Goal: Information Seeking & Learning: Learn about a topic

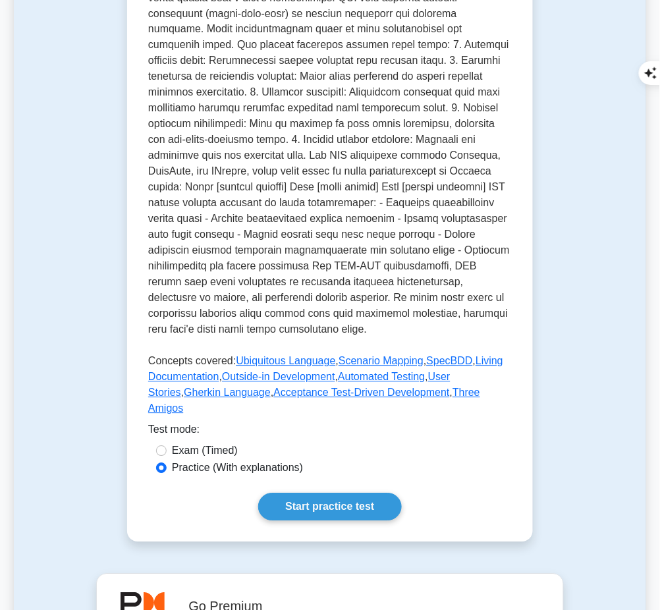
scroll to position [477, 0]
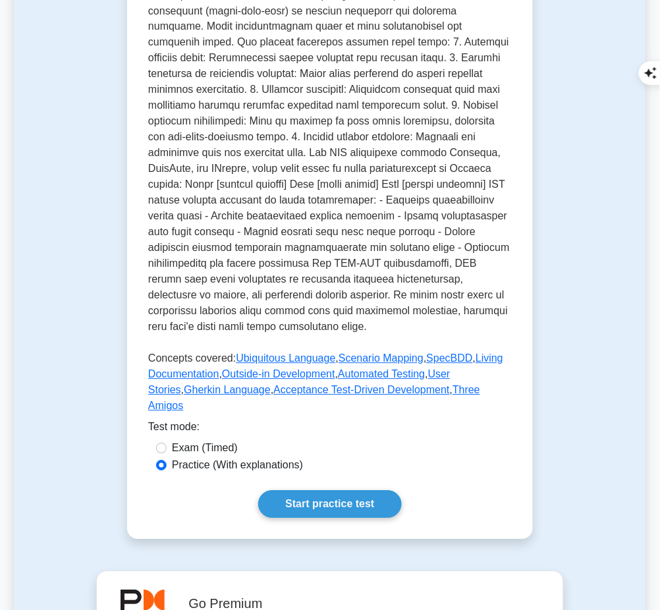
click at [319, 491] on link "Start practice test" at bounding box center [329, 505] width 143 height 28
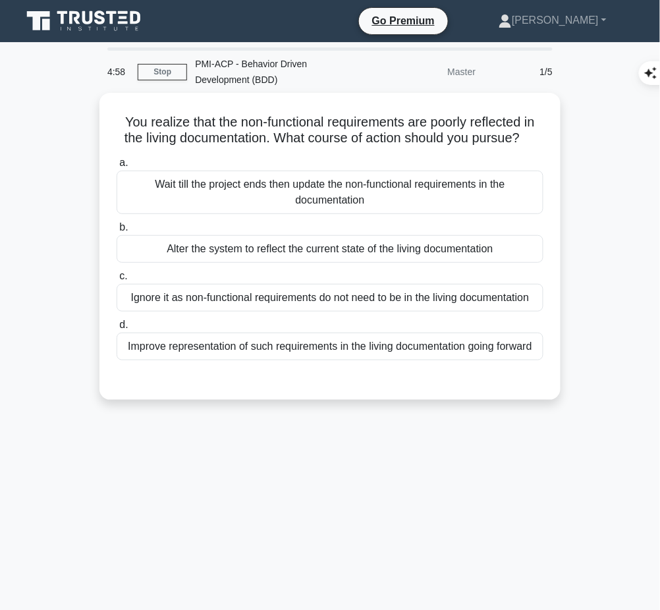
drag, startPoint x: 114, startPoint y: 112, endPoint x: 554, endPoint y: 134, distance: 440.8
click at [554, 134] on div "You realize that the non-functional requirements are poorly reflected in the li…" at bounding box center [330, 246] width 451 height 297
copy h5 "You realize that the non-functional requirements are poorly reflected in the li…"
click at [415, 340] on div "Improve representation of such requirements in the living documentation going f…" at bounding box center [330, 347] width 427 height 28
click at [117, 330] on input "d. Improve representation of such requirements in the living documentation goin…" at bounding box center [117, 325] width 0 height 9
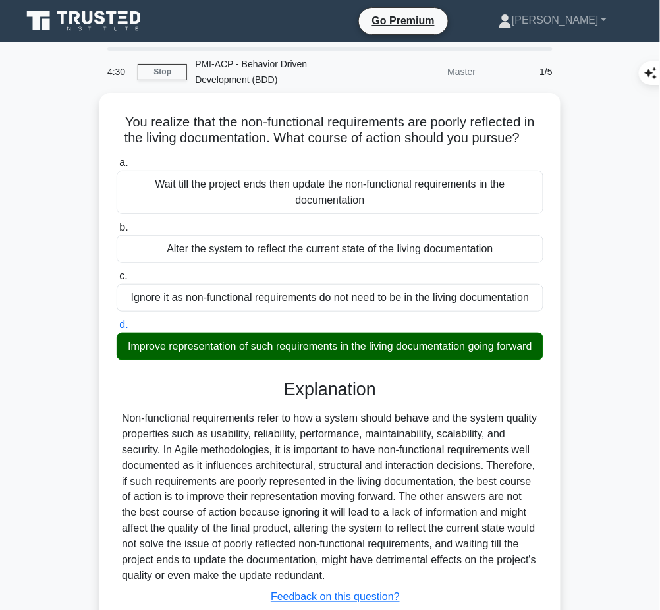
click at [334, 509] on div "Non-functional requirements refer to how a system should behave and the system …" at bounding box center [330, 498] width 417 height 174
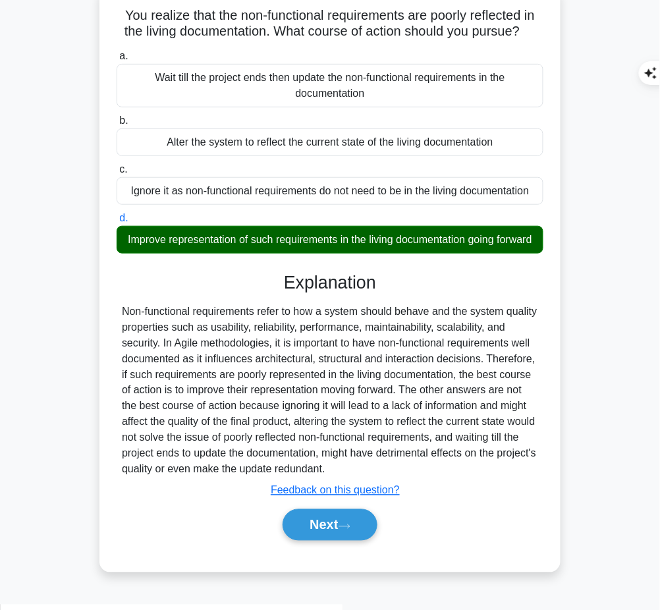
drag, startPoint x: 277, startPoint y: 290, endPoint x: 519, endPoint y: 484, distance: 310.3
click at [519, 484] on div "Explanation Submit feedback Feedback on this question? Next" at bounding box center [330, 409] width 427 height 274
copy div "Explanation Non-functional requirements refer to how a system should behave and…"
click at [301, 537] on button "Next" at bounding box center [330, 525] width 94 height 32
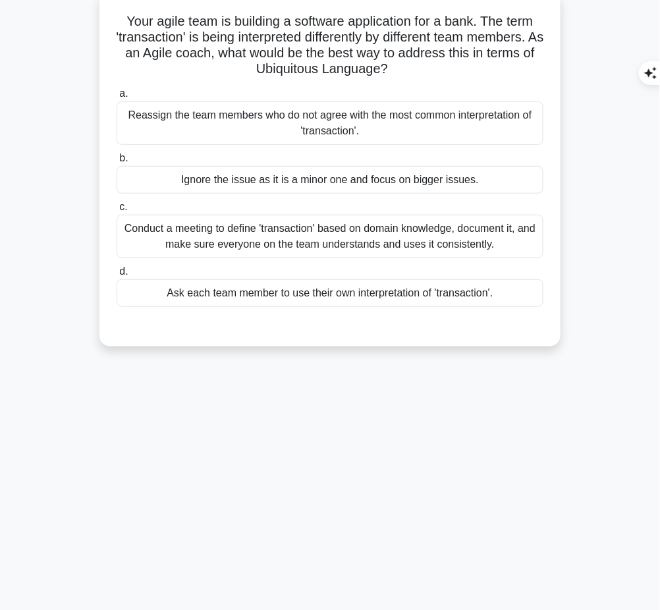
scroll to position [0, 0]
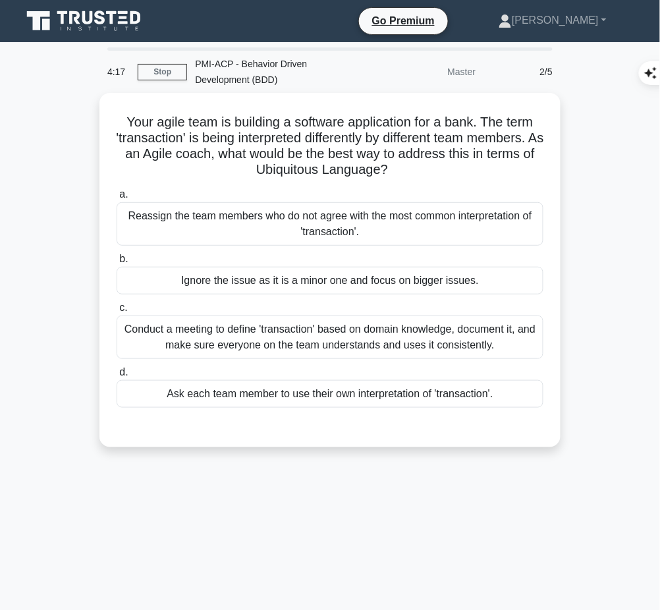
click at [124, 123] on h5 "Your agile team is building a software application for a bank. The term 'transa…" at bounding box center [330, 146] width 430 height 65
click at [134, 125] on h5 "Your agile team is building a software application for a bank. The term 'transa…" at bounding box center [330, 146] width 430 height 65
drag, startPoint x: 118, startPoint y: 117, endPoint x: 406, endPoint y: 168, distance: 292.6
click at [406, 168] on h5 "Your agile team is building a software application for a bank. The term 'transa…" at bounding box center [330, 146] width 430 height 65
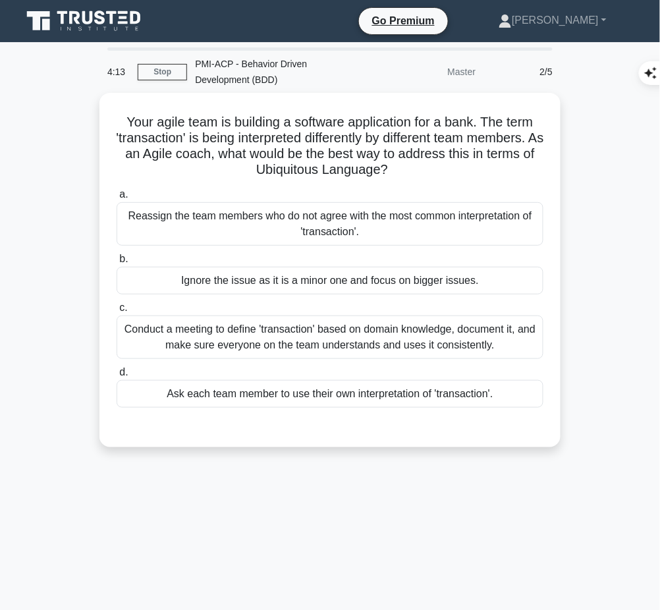
copy h5 "Your agile team is building a software application for a bank. The term 'transa…"
click at [392, 341] on div "Conduct a meeting to define 'transaction' based on domain knowledge, document i…" at bounding box center [330, 337] width 427 height 43
click at [117, 312] on input "c. Conduct a meeting to define 'transaction' based on domain knowledge, documen…" at bounding box center [117, 308] width 0 height 9
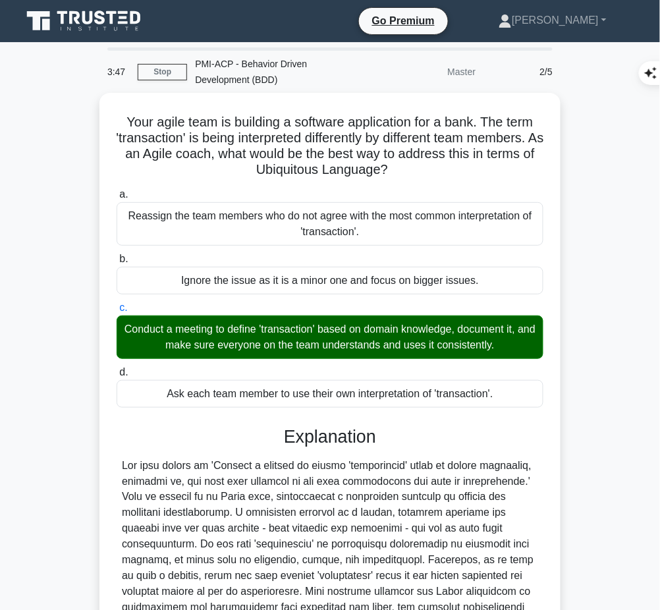
click at [294, 509] on div at bounding box center [330, 592] width 417 height 269
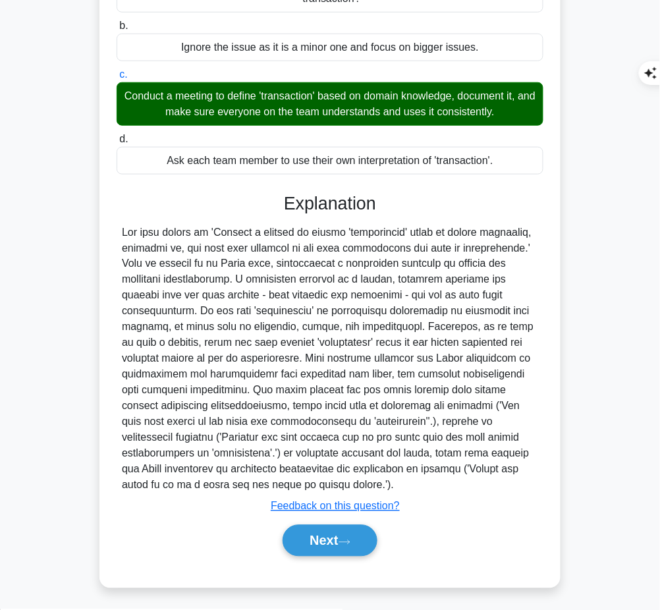
drag, startPoint x: 280, startPoint y: 198, endPoint x: 389, endPoint y: 485, distance: 307.2
click at [389, 485] on div "Explanation Submit feedback Feedback on this question? Next" at bounding box center [330, 377] width 427 height 369
copy div "Explanation The best answer is 'Conduct a meeting to define 'transaction' based…"
click at [322, 531] on button "Next" at bounding box center [330, 541] width 94 height 32
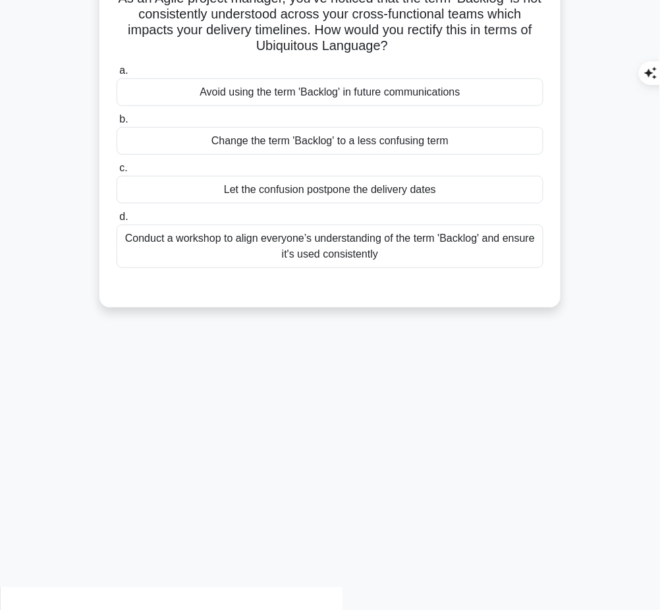
scroll to position [0, 0]
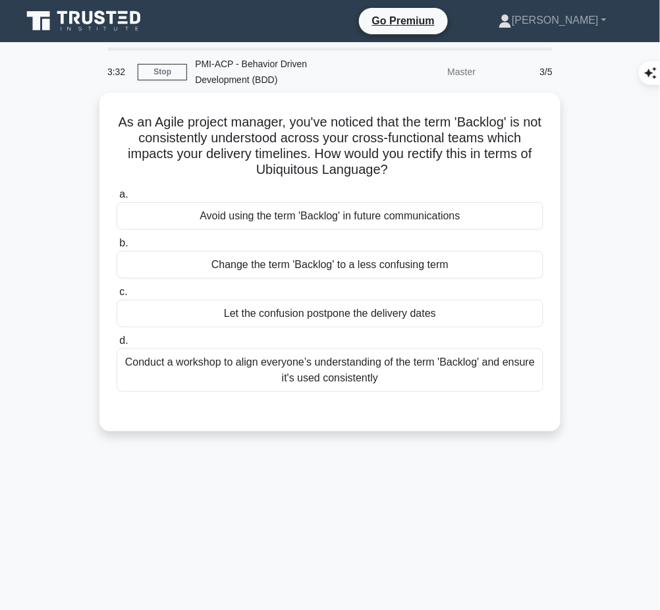
drag, startPoint x: 121, startPoint y: 115, endPoint x: 414, endPoint y: 173, distance: 299.0
click at [414, 173] on h5 "As an Agile project manager, you've noticed that the term 'Backlog' is not cons…" at bounding box center [330, 146] width 430 height 65
copy h5 "As an Agile project manager, you've noticed that the term 'Backlog' is not cons…"
click at [422, 370] on div "Conduct a workshop to align everyone’s understanding of the term 'Backlog' and …" at bounding box center [330, 370] width 427 height 43
click at [117, 345] on input "d. Conduct a workshop to align everyone’s understanding of the term 'Backlog' a…" at bounding box center [117, 341] width 0 height 9
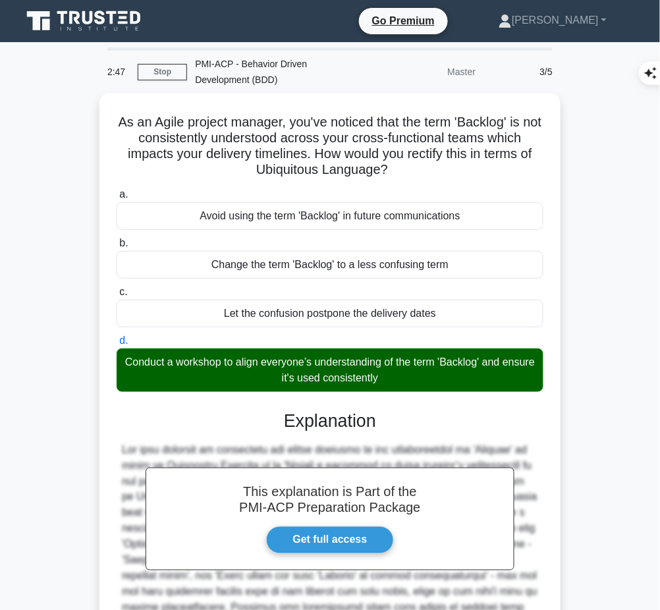
click at [357, 426] on h3 "Explanation" at bounding box center [330, 421] width 411 height 21
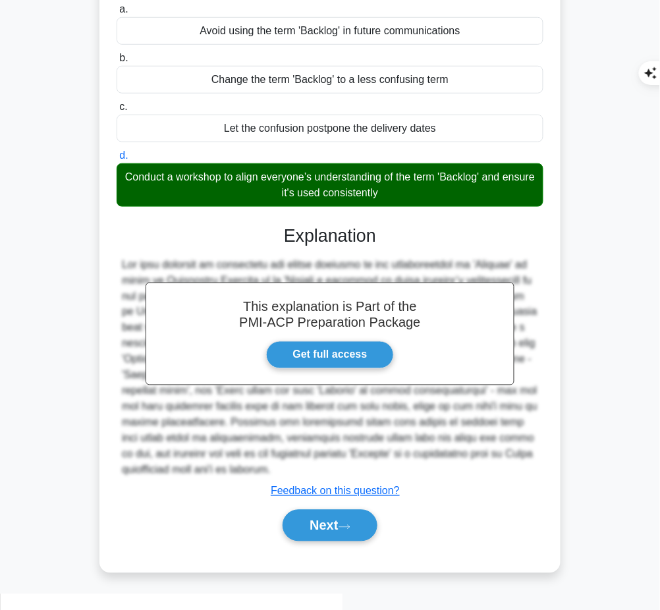
drag, startPoint x: 286, startPoint y: 232, endPoint x: 220, endPoint y: 485, distance: 261.5
click at [220, 485] on div "This explanation is Part of the PMI-ACP Preparation Package Get full access Exp…" at bounding box center [330, 378] width 427 height 337
copy div "Explanation The best approach in rectifying the issues relating to the understa…"
click at [321, 534] on button "Next" at bounding box center [330, 526] width 94 height 32
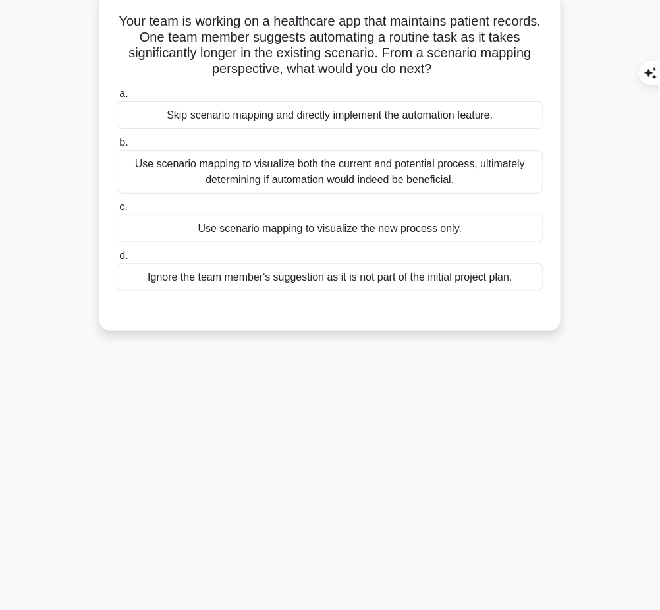
scroll to position [0, 0]
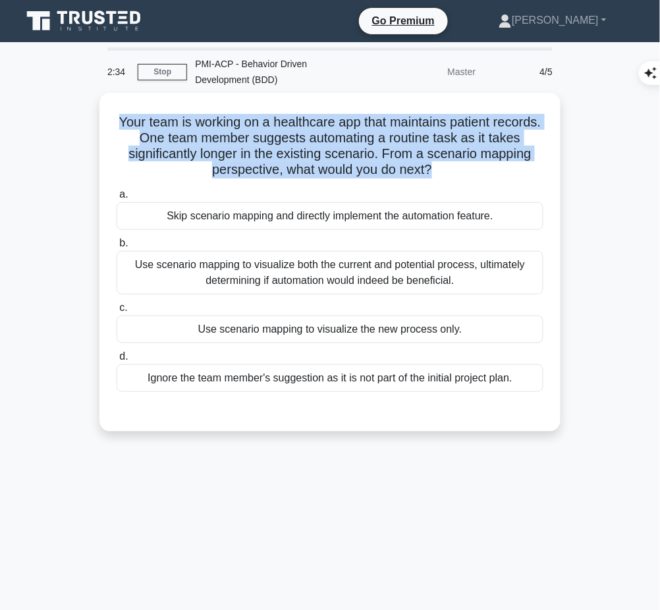
drag, startPoint x: 134, startPoint y: 117, endPoint x: 462, endPoint y: 165, distance: 331.2
click at [462, 165] on h5 "Your team is working on a healthcare app that maintains patient records. One te…" at bounding box center [330, 146] width 430 height 65
copy h5 "Your team is working on a healthcare app that maintains patient records. One te…"
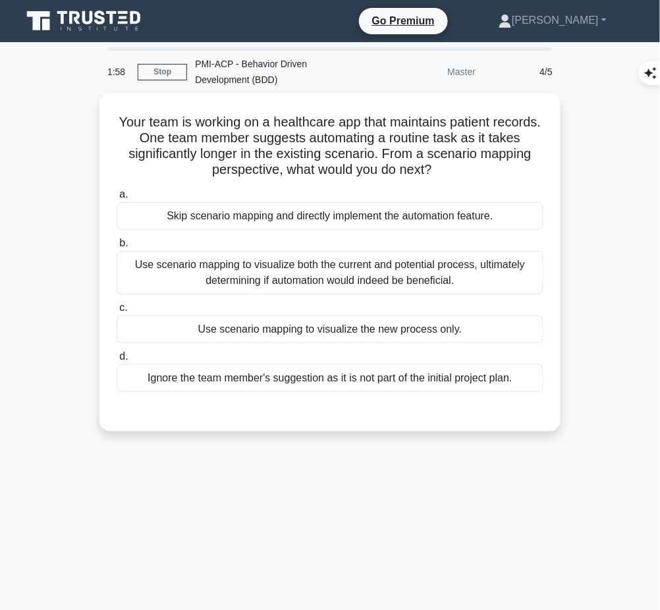
click at [418, 262] on div "Use scenario mapping to visualize both the current and potential process, ultim…" at bounding box center [330, 272] width 427 height 43
click at [117, 248] on input "b. Use scenario mapping to visualize both the current and potential process, ul…" at bounding box center [117, 243] width 0 height 9
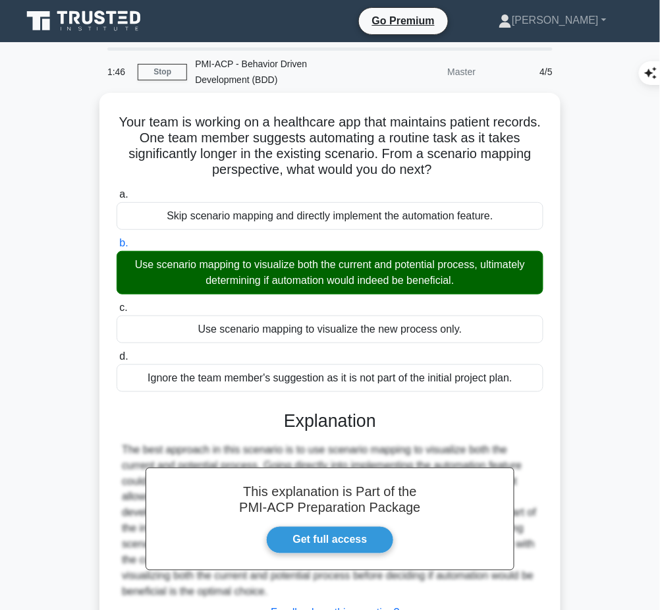
click at [341, 425] on h3 "Explanation" at bounding box center [330, 421] width 411 height 21
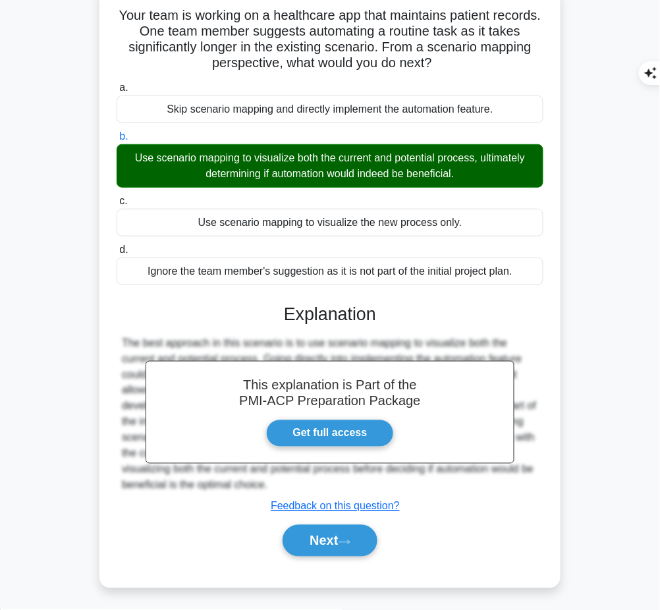
drag, startPoint x: 281, startPoint y: 310, endPoint x: 381, endPoint y: 488, distance: 203.9
click at [381, 488] on div "This explanation is Part of the PMI-ACP Preparation Package Get full access Exp…" at bounding box center [330, 425] width 427 height 274
copy div "Explanation The best approach in this scenario is to use scenario mapping to vi…"
click at [320, 538] on button "Next" at bounding box center [330, 541] width 94 height 32
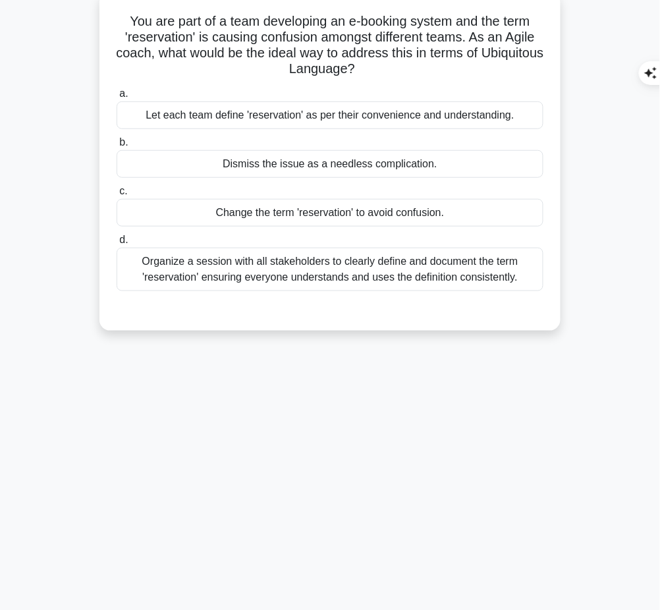
scroll to position [0, 0]
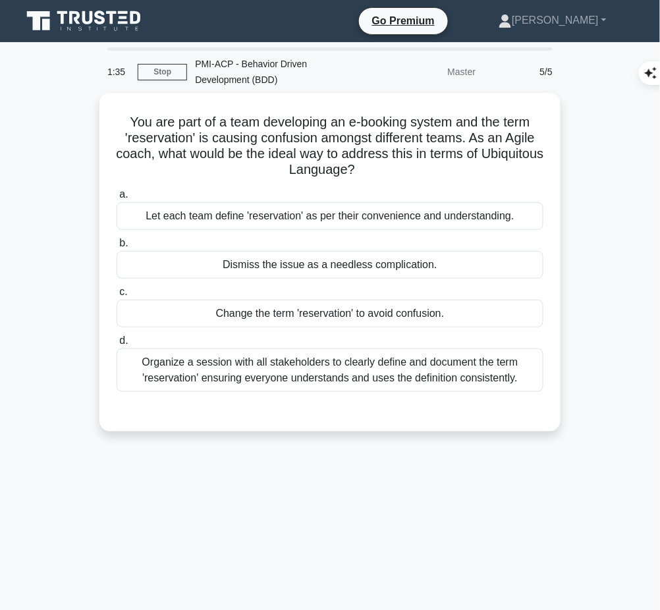
drag, startPoint x: 119, startPoint y: 115, endPoint x: 398, endPoint y: 174, distance: 285.7
click at [398, 174] on h5 "You are part of a team developing an e-booking system and the term 'reservation…" at bounding box center [330, 146] width 430 height 65
copy h5 "You are part of a team developing an e-booking system and the term 'reservation…"
click at [353, 361] on div "Organize a session with all stakeholders to clearly define and document the ter…" at bounding box center [330, 370] width 427 height 43
click at [117, 345] on input "d. Organize a session with all stakeholders to clearly define and document the …" at bounding box center [117, 341] width 0 height 9
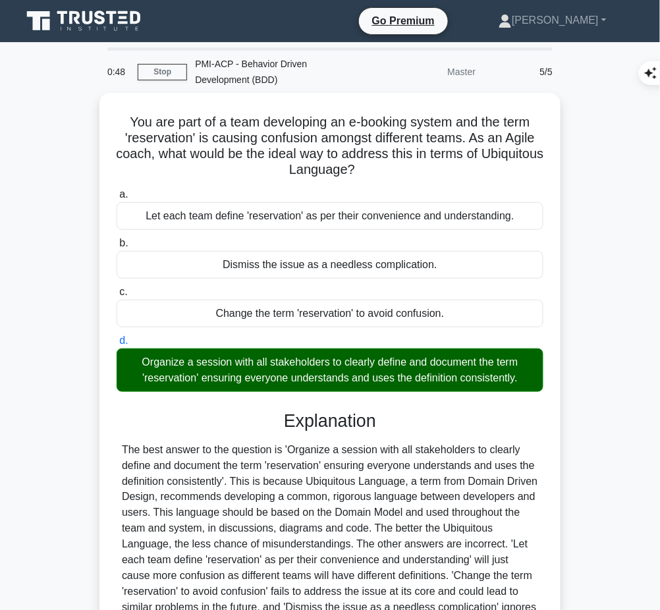
click at [363, 458] on div "The best answer to the question is 'Organize a session with all stakeholders to…" at bounding box center [330, 537] width 417 height 190
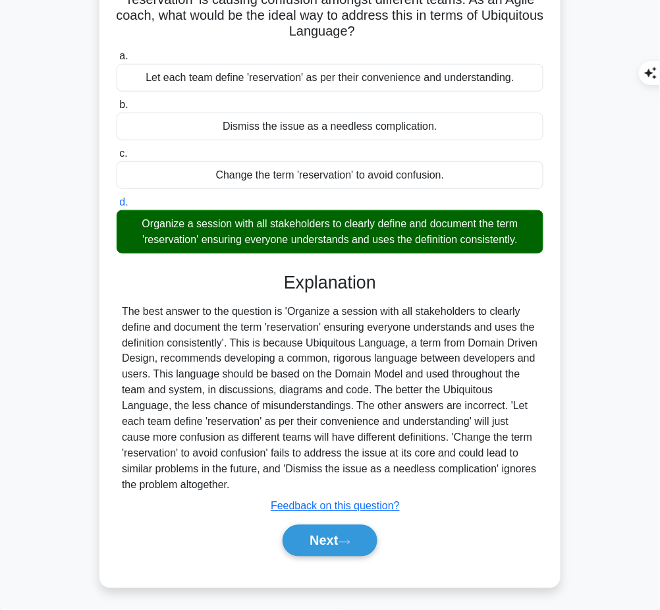
drag, startPoint x: 283, startPoint y: 277, endPoint x: 243, endPoint y: 488, distance: 214.0
click at [243, 488] on div "Explanation Submit feedback Feedback on this question? Next" at bounding box center [330, 417] width 427 height 290
copy div "Explanation The best answer to the question is 'Organize a session with all sta…"
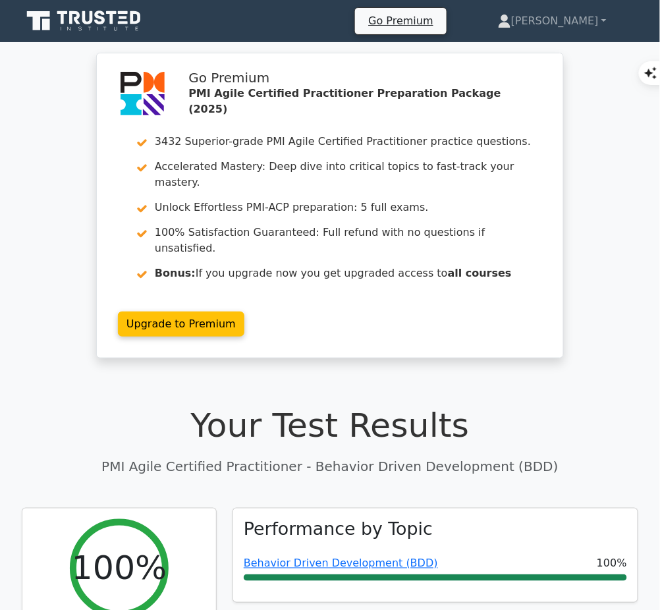
click at [390, 558] on link "Behavior Driven Development (BDD)" at bounding box center [341, 564] width 194 height 13
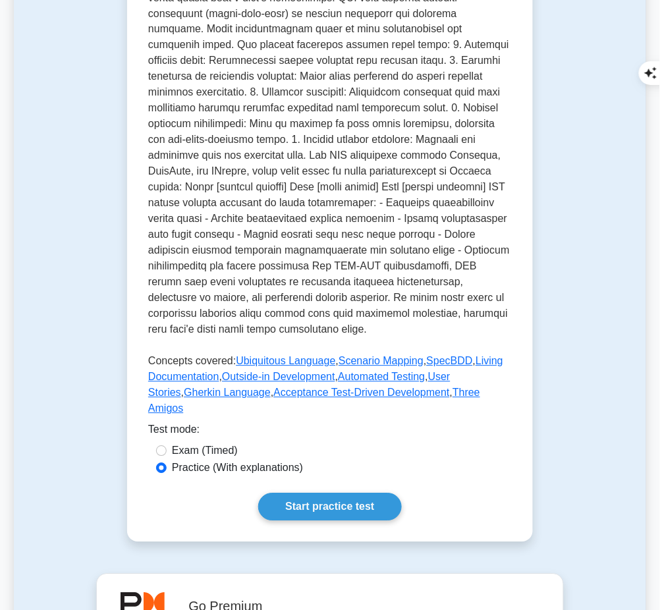
scroll to position [509, 0]
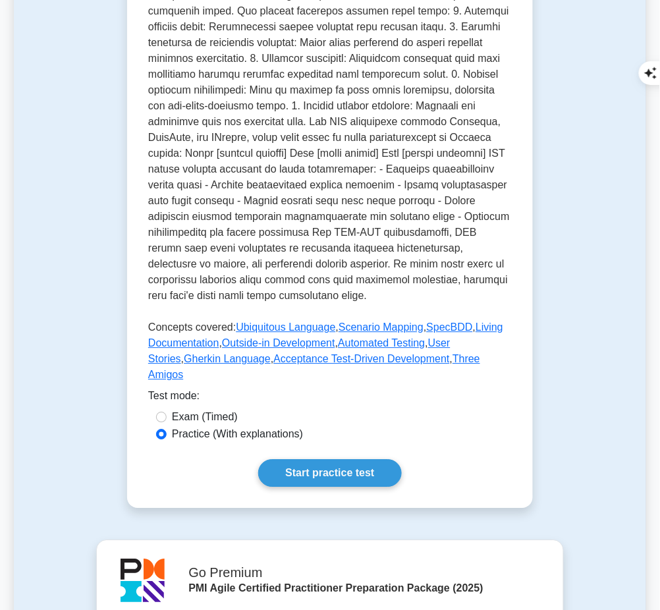
click at [351, 459] on link "Start practice test" at bounding box center [329, 473] width 143 height 28
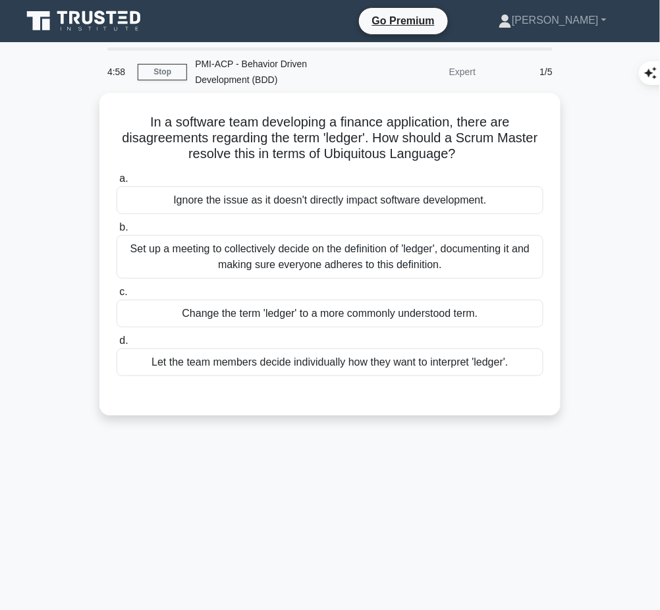
drag, startPoint x: 142, startPoint y: 116, endPoint x: 461, endPoint y: 148, distance: 320.5
click at [461, 148] on h5 "In a software team developing a finance application, there are disagreements re…" at bounding box center [330, 138] width 430 height 49
copy h5 "In a software team developing a finance application, there are disagreements re…"
click at [429, 252] on div "Set up a meeting to collectively decide on the definition of 'ledger', document…" at bounding box center [330, 256] width 427 height 43
click at [117, 232] on input "b. Set up a meeting to collectively decide on the definition of 'ledger', docum…" at bounding box center [117, 227] width 0 height 9
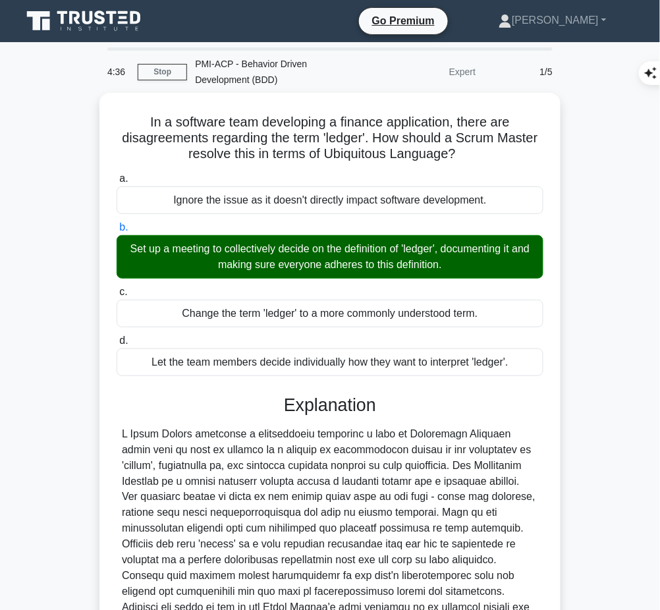
click at [309, 441] on div at bounding box center [330, 536] width 417 height 221
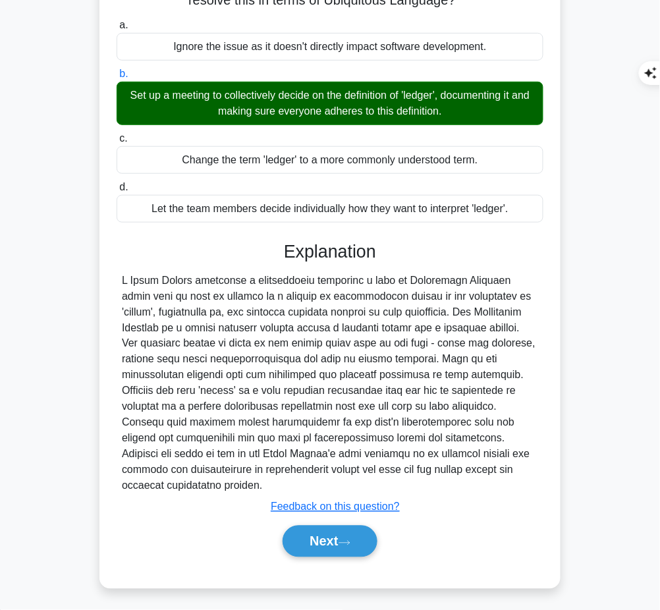
drag, startPoint x: 282, startPoint y: 246, endPoint x: 266, endPoint y: 490, distance: 245.1
click at [266, 490] on div "Explanation Submit feedback Feedback on this question? Next" at bounding box center [330, 402] width 427 height 322
copy div "Explanation A Scrum Master resolving a disagreement regarding a term in Ubiquit…"
click at [320, 543] on button "Next" at bounding box center [330, 542] width 94 height 32
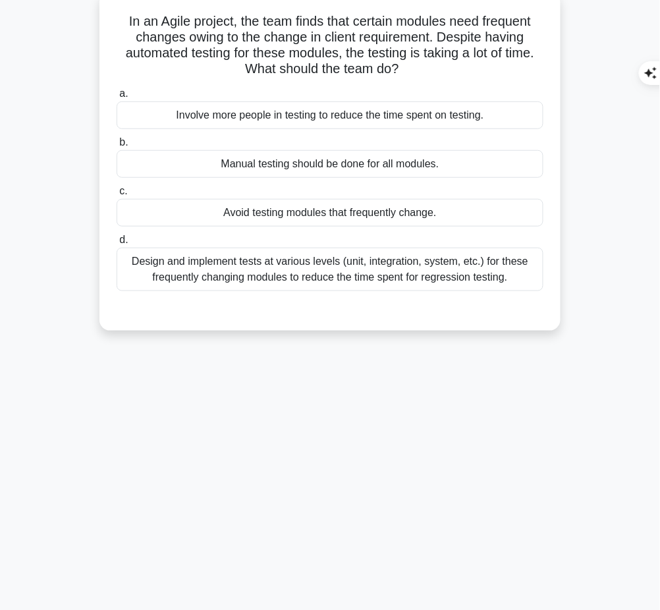
scroll to position [0, 0]
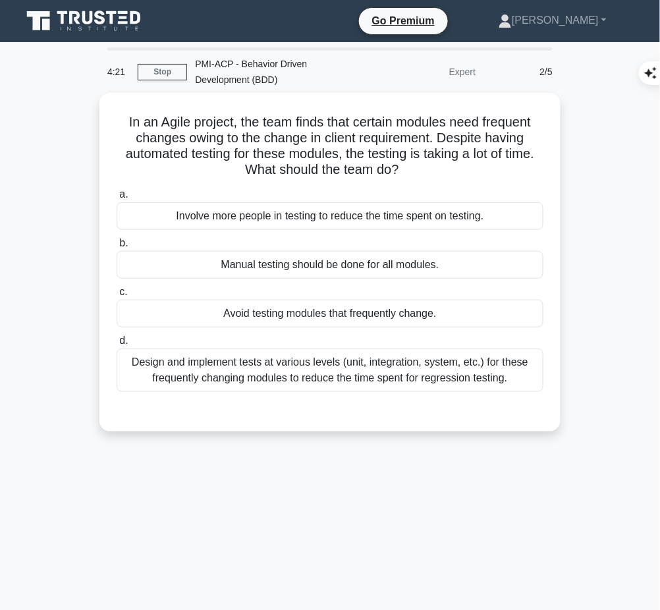
drag, startPoint x: 115, startPoint y: 113, endPoint x: 415, endPoint y: 166, distance: 304.5
click at [415, 166] on h5 "In an Agile project, the team finds that certain modules need frequent changes …" at bounding box center [330, 146] width 430 height 65
copy h5 "In an Agile project, the team finds that certain modules need frequent changes …"
click at [283, 370] on div "Design and implement tests at various levels (unit, integration, system, etc.) …" at bounding box center [330, 370] width 427 height 43
click at [117, 345] on input "d. Design and implement tests at various levels (unit, integration, system, etc…" at bounding box center [117, 341] width 0 height 9
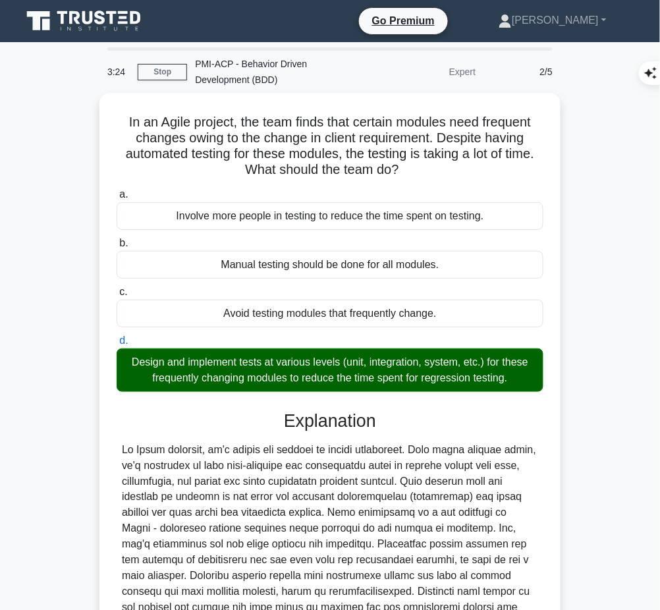
click at [342, 477] on div at bounding box center [330, 545] width 417 height 206
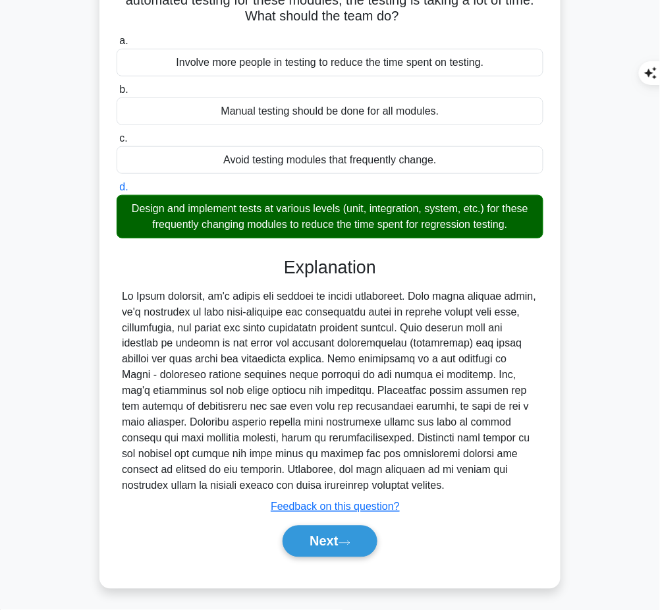
drag, startPoint x: 285, startPoint y: 267, endPoint x: 384, endPoint y: 479, distance: 234.4
click at [384, 479] on div "Explanation Submit feedback Feedback on this question? Next" at bounding box center [330, 410] width 427 height 306
copy div "Explanation In Agile projects, it's normal for changes to happen frequently. Wh…"
click at [297, 542] on button "Next" at bounding box center [330, 542] width 94 height 32
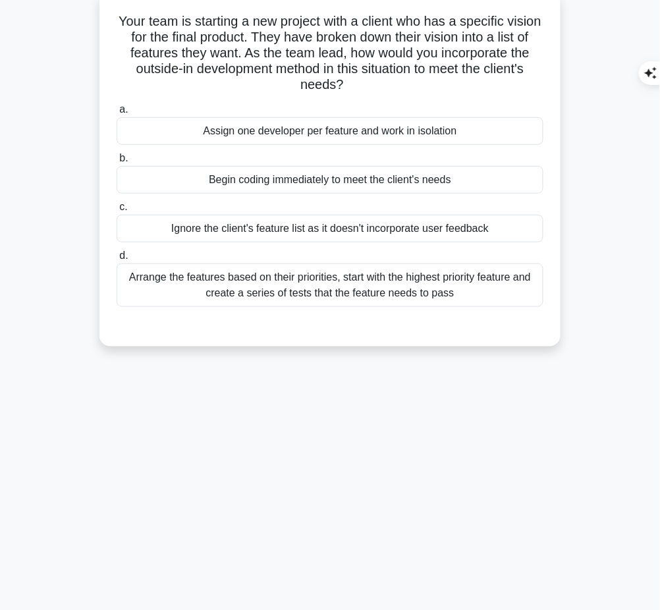
scroll to position [0, 0]
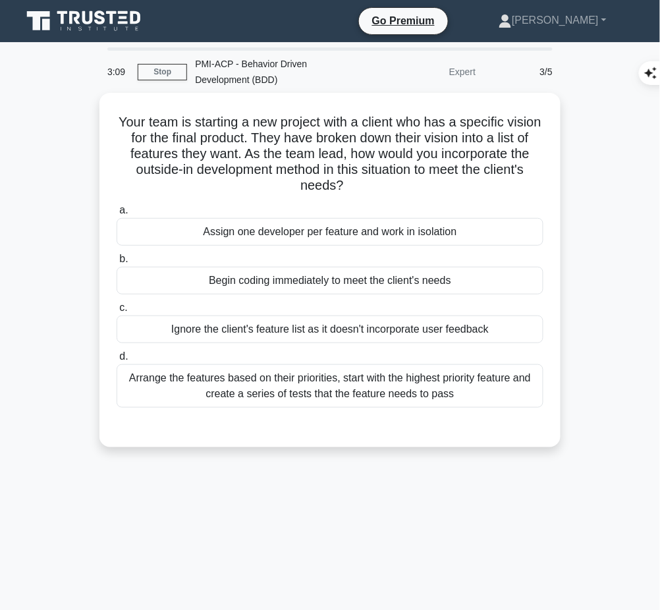
drag, startPoint x: 127, startPoint y: 117, endPoint x: 365, endPoint y: 186, distance: 247.8
click at [365, 186] on h5 "Your team is starting a new project with a client who has a specific vision for…" at bounding box center [330, 154] width 430 height 80
copy h5 "Your team is starting a new project with a client who has a specific vision for…"
click at [417, 384] on div "Arrange the features based on their priorities, start with the highest priority…" at bounding box center [330, 385] width 427 height 43
click at [117, 361] on input "d. Arrange the features based on their priorities, start with the highest prior…" at bounding box center [117, 357] width 0 height 9
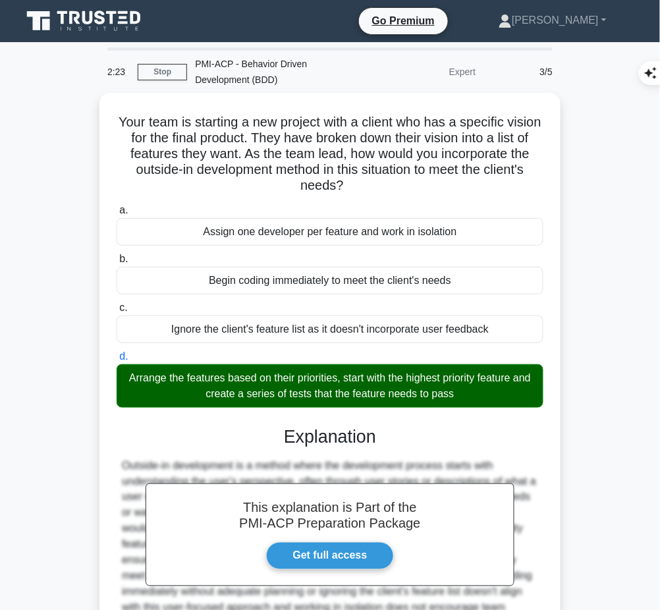
click at [320, 437] on h3 "Explanation" at bounding box center [330, 436] width 411 height 21
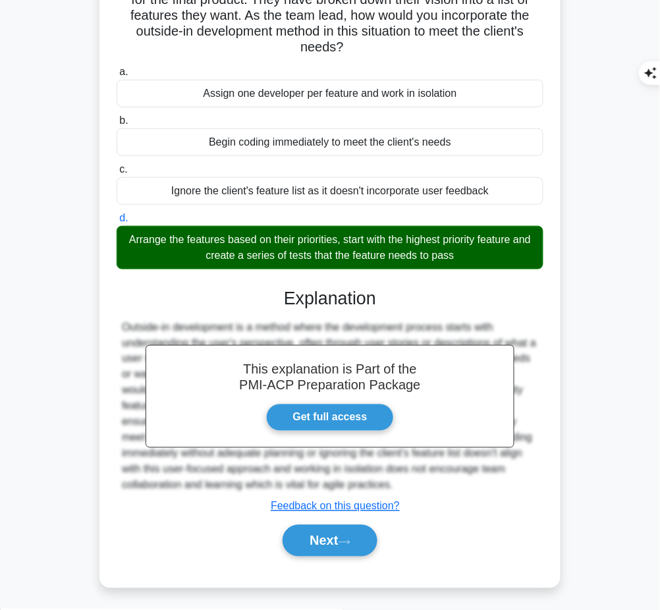
scroll to position [138, 0]
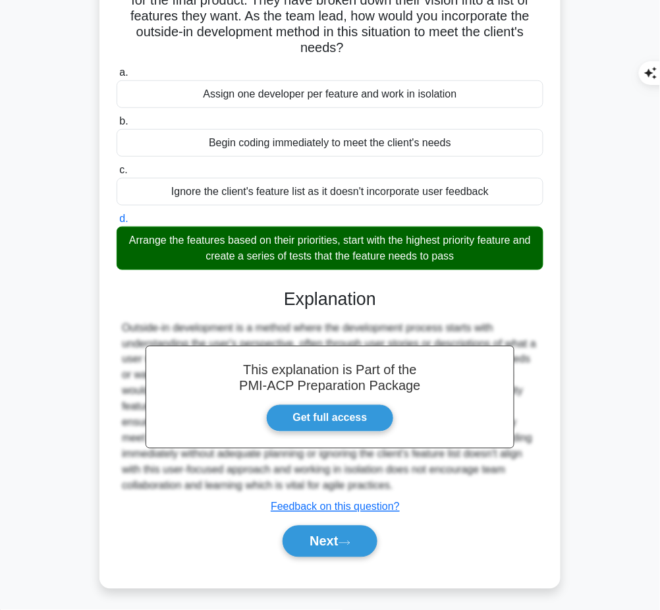
drag, startPoint x: 285, startPoint y: 297, endPoint x: 401, endPoint y: 482, distance: 219.4
click at [401, 482] on div "This explanation is Part of the PMI-ACP Preparation Package Get full access Exp…" at bounding box center [330, 418] width 427 height 290
copy div "Explanation Outside-in development is a method where the development process st…"
click at [331, 538] on button "Next" at bounding box center [330, 542] width 94 height 32
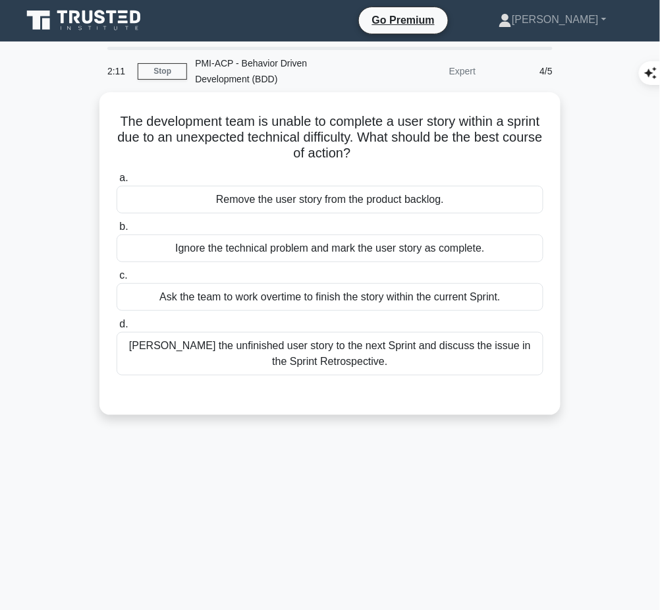
scroll to position [2, 0]
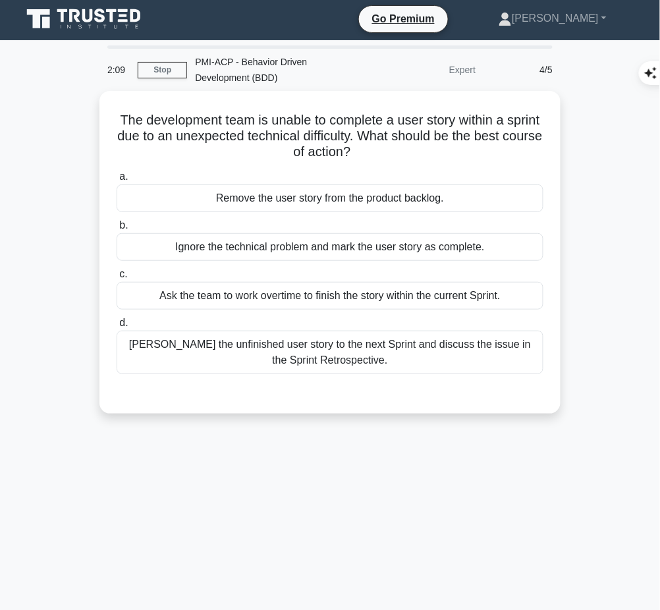
drag, startPoint x: 127, startPoint y: 113, endPoint x: 402, endPoint y: 146, distance: 276.8
click at [402, 146] on h5 "The development team is unable to complete a user story within a sprint due to …" at bounding box center [330, 136] width 430 height 49
copy h5 "The development team is unable to complete a user story within a sprint due to …"
click at [392, 338] on div "Carryover the unfinished user story to the next Sprint and discuss the issue in…" at bounding box center [330, 352] width 427 height 43
click at [117, 328] on input "d. Carryover the unfinished user story to the next Sprint and discuss the issue…" at bounding box center [117, 323] width 0 height 9
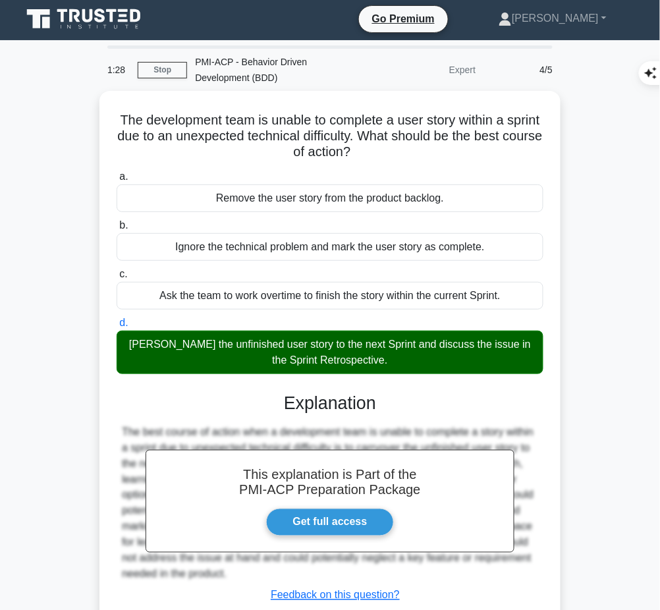
click at [360, 400] on h3 "Explanation" at bounding box center [330, 403] width 411 height 21
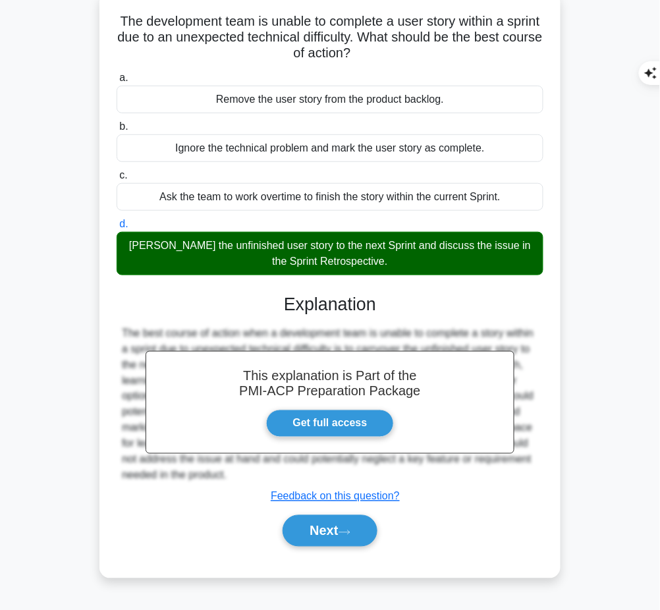
drag, startPoint x: 285, startPoint y: 299, endPoint x: 310, endPoint y: 478, distance: 181.6
click at [310, 478] on div "This explanation is Part of the PMI-ACP Preparation Package Get full access Exp…" at bounding box center [330, 415] width 427 height 274
copy div "Explanation The best course of action when a development team is unable to comp…"
click at [303, 534] on button "Next" at bounding box center [330, 531] width 94 height 32
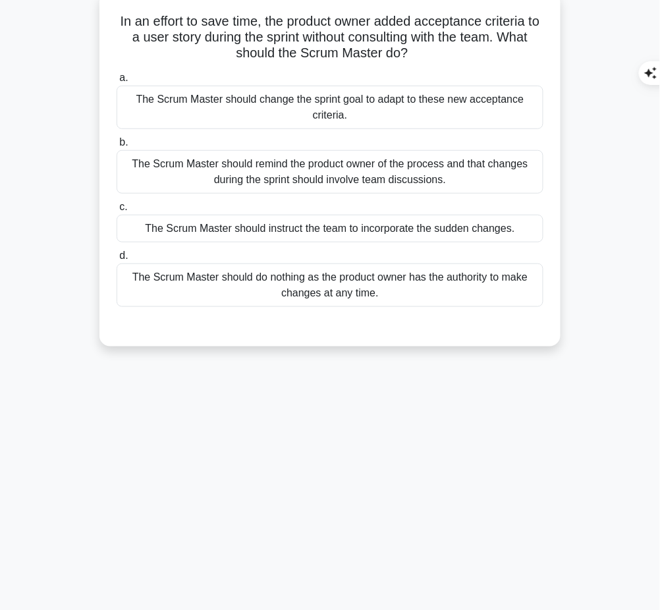
scroll to position [0, 0]
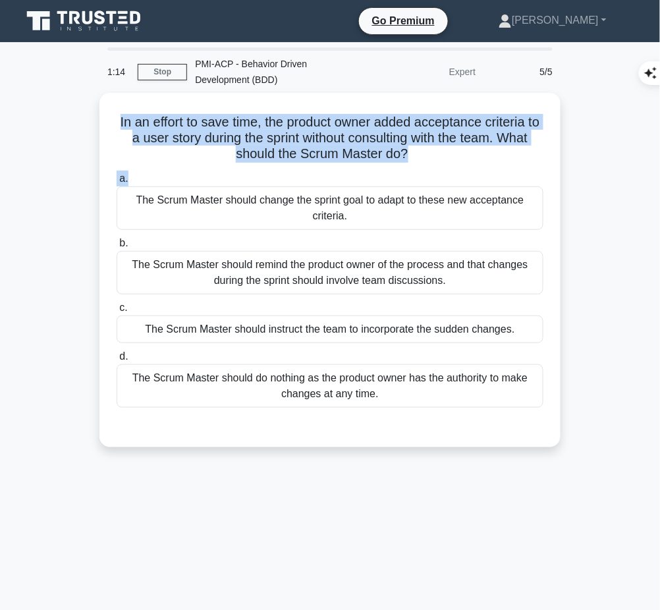
drag, startPoint x: 116, startPoint y: 117, endPoint x: 434, endPoint y: 163, distance: 321.6
click at [434, 163] on div "In an effort to save time, the product owner added acceptance criteria to a use…" at bounding box center [330, 270] width 451 height 344
click at [331, 128] on h5 "In an effort to save time, the product owner added acceptance criteria to a use…" at bounding box center [330, 138] width 430 height 49
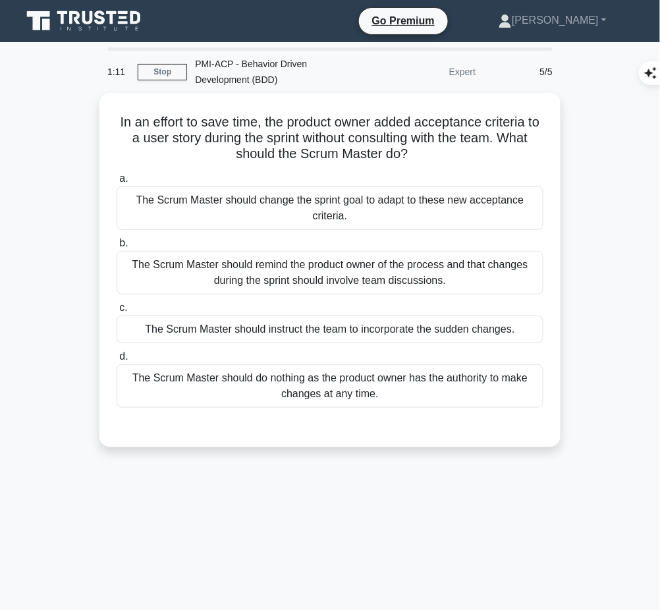
drag, startPoint x: 119, startPoint y: 115, endPoint x: 432, endPoint y: 150, distance: 315.7
click at [432, 150] on h5 "In an effort to save time, the product owner added acceptance criteria to a use…" at bounding box center [330, 138] width 430 height 49
copy h5 "In an effort to save time, the product owner added acceptance criteria to a use…"
click at [388, 266] on div "The Scrum Master should remind the product owner of the process and that change…" at bounding box center [330, 272] width 427 height 43
click at [117, 248] on input "b. The Scrum Master should remind the product owner of the process and that cha…" at bounding box center [117, 243] width 0 height 9
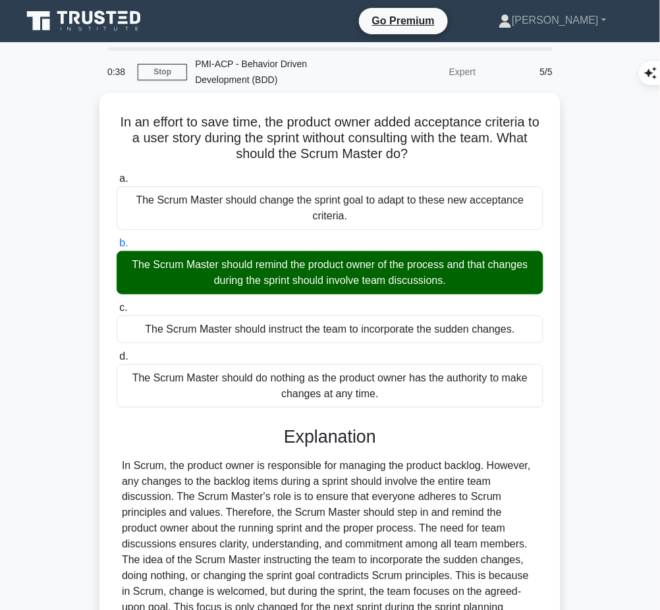
click at [378, 452] on div "Explanation Submit feedback Feedback on this question? Next" at bounding box center [330, 563] width 427 height 274
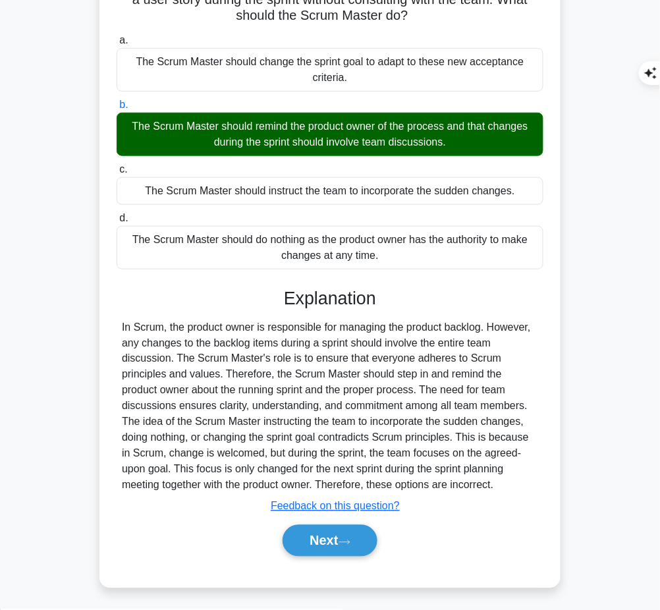
drag, startPoint x: 281, startPoint y: 290, endPoint x: 457, endPoint y: 486, distance: 263.2
click at [457, 486] on div "Explanation Submit feedback Feedback on this question? Next" at bounding box center [330, 425] width 427 height 274
copy div "Explanation In Scrum, the product owner is responsible for managing the product…"
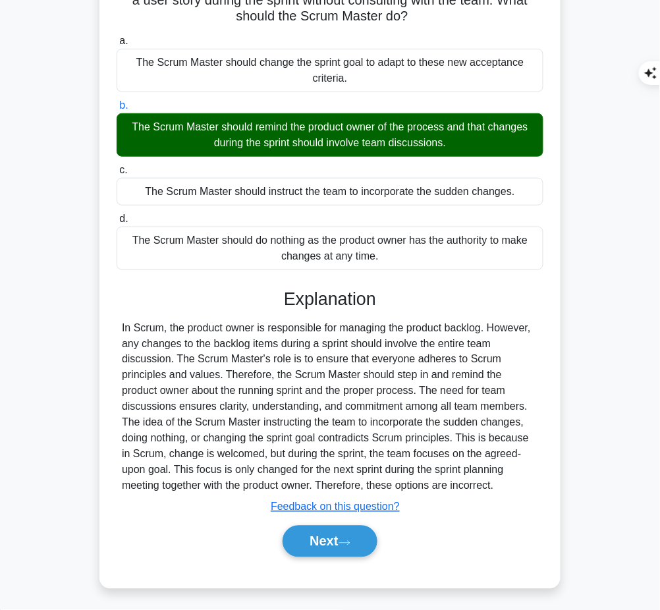
click at [312, 545] on button "Next" at bounding box center [330, 542] width 94 height 32
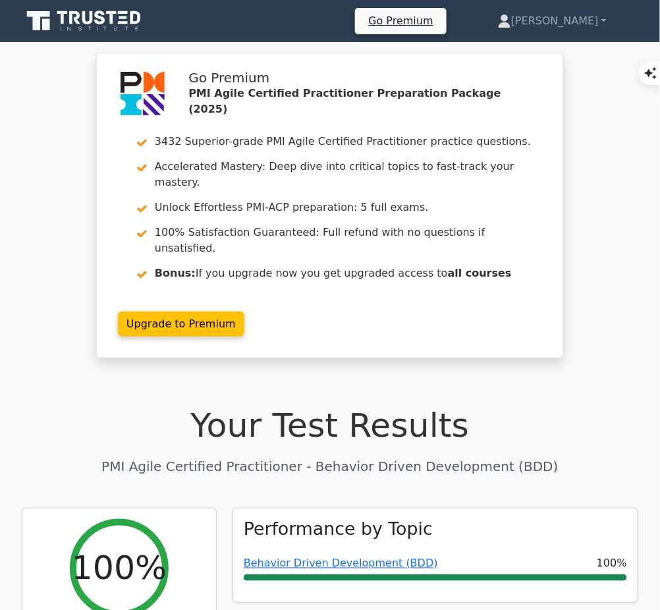
click at [310, 558] on link "Behavior Driven Development (BDD)" at bounding box center [341, 564] width 194 height 13
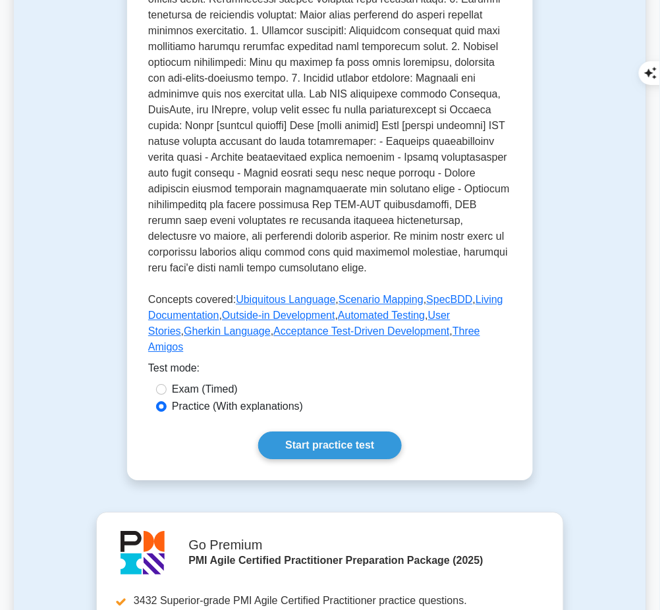
scroll to position [543, 0]
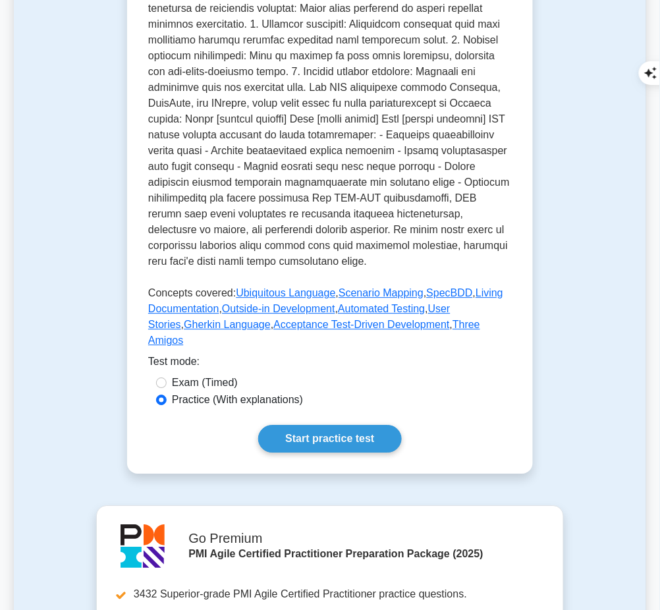
click at [383, 425] on link "Start practice test" at bounding box center [329, 439] width 143 height 28
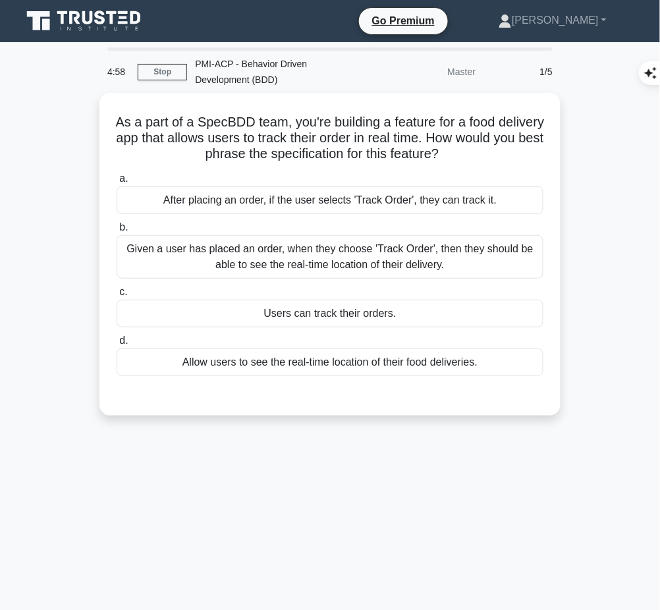
drag, startPoint x: 134, startPoint y: 121, endPoint x: 494, endPoint y: 156, distance: 361.5
click at [494, 156] on h5 "As a part of a SpecBDD team, you're building a feature for a food delivery app …" at bounding box center [330, 138] width 430 height 49
copy h5 "As a part of a SpecBDD team, you're building a feature for a food delivery app …"
click at [431, 250] on div "Given a user has placed an order, when they choose 'Track Order', then they sho…" at bounding box center [330, 256] width 427 height 43
click at [117, 232] on input "b. Given a user has placed an order, when they choose 'Track Order', then they …" at bounding box center [117, 227] width 0 height 9
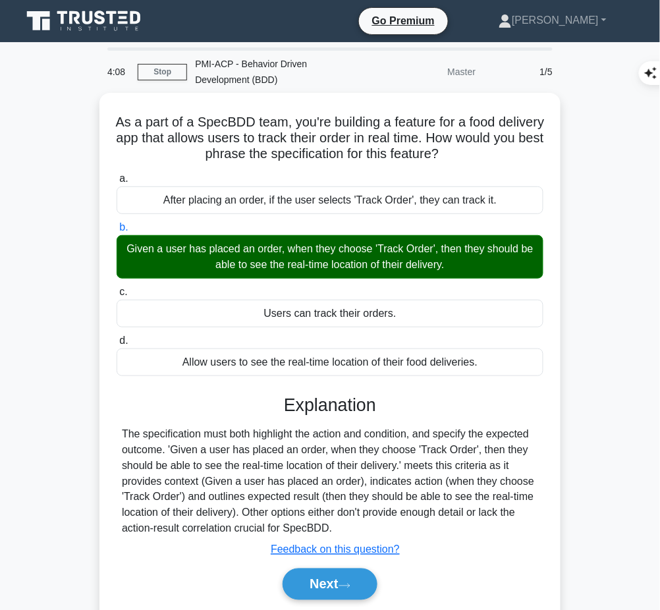
click at [261, 488] on div "The specification must both highlight the action and condition, and specify the…" at bounding box center [330, 481] width 417 height 111
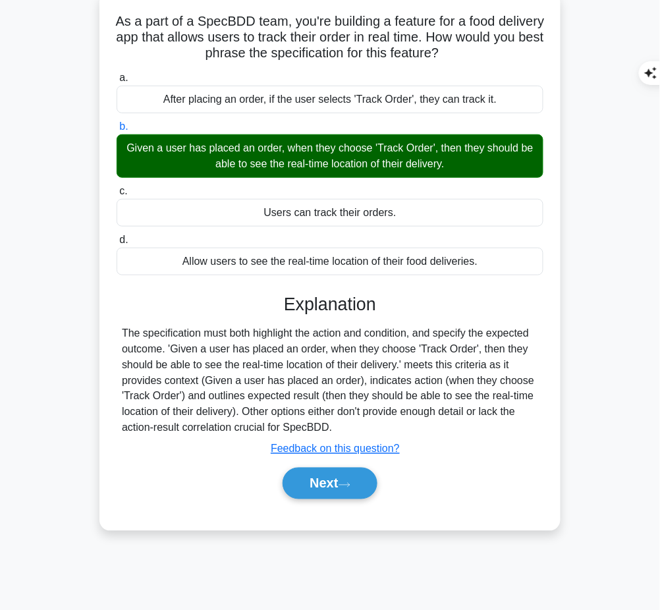
drag, startPoint x: 282, startPoint y: 295, endPoint x: 341, endPoint y: 423, distance: 140.7
click at [341, 423] on div "Explanation The specification must both highlight the action and condition, and…" at bounding box center [330, 399] width 427 height 211
copy div "Explanation The specification must both highlight the action and condition, and…"
click at [330, 476] on button "Next" at bounding box center [330, 484] width 94 height 32
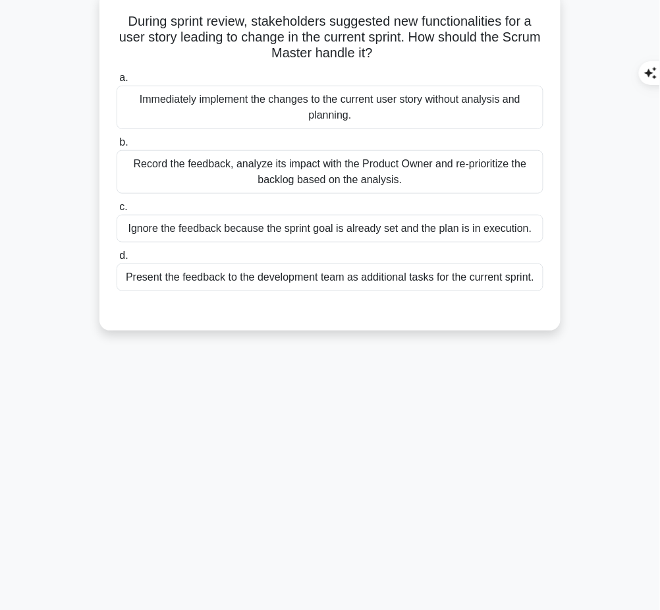
scroll to position [0, 0]
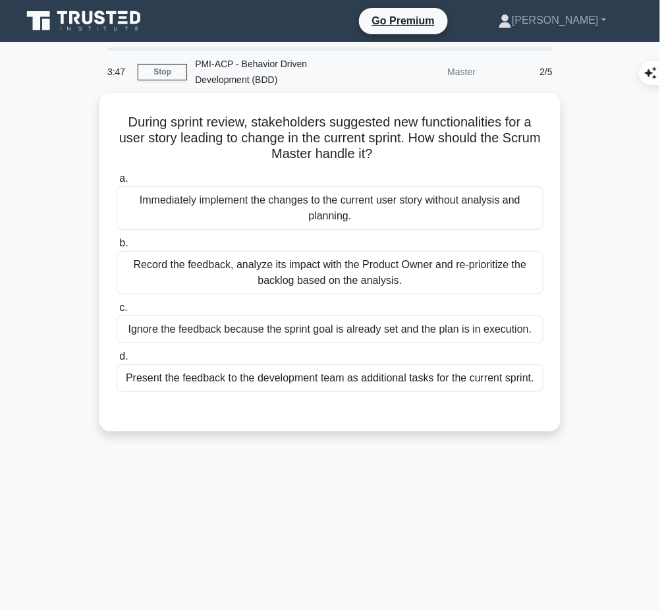
drag, startPoint x: 121, startPoint y: 115, endPoint x: 402, endPoint y: 156, distance: 284.4
click at [402, 156] on h5 "During sprint review, stakeholders suggested new functionalities for a user sto…" at bounding box center [330, 138] width 430 height 49
copy h5 "During sprint review, stakeholders suggested new functionalities for a user sto…"
click at [413, 142] on h5 "During sprint review, stakeholders suggested new functionalities for a user sto…" at bounding box center [330, 138] width 430 height 49
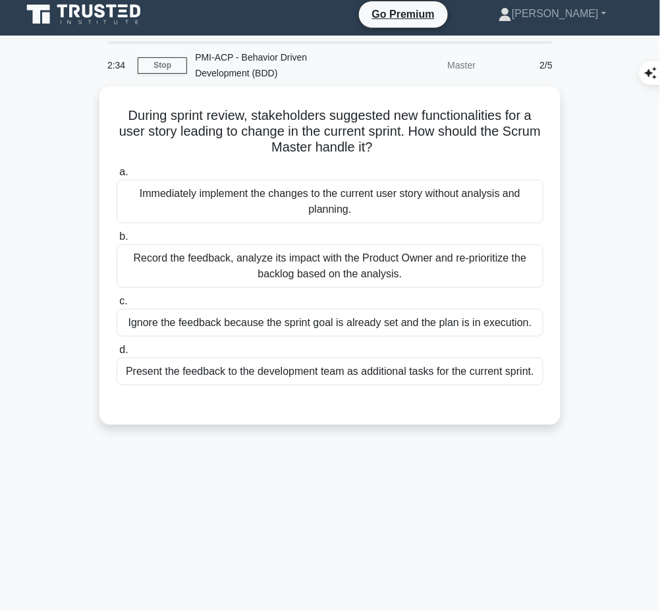
click at [339, 265] on div "Record the feedback, analyze its impact with the Product Owner and re-prioritiz…" at bounding box center [330, 266] width 427 height 43
click at [117, 241] on input "b. Record the feedback, analyze its impact with the Product Owner and re-priori…" at bounding box center [117, 237] width 0 height 9
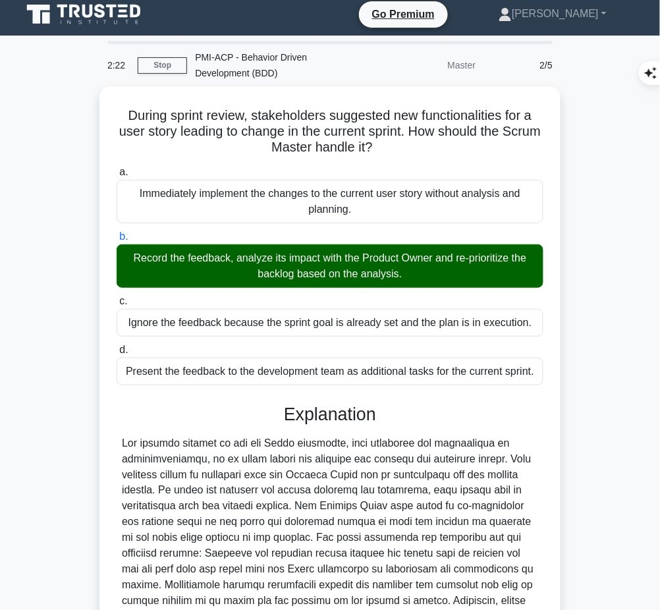
click at [243, 457] on div at bounding box center [330, 539] width 417 height 206
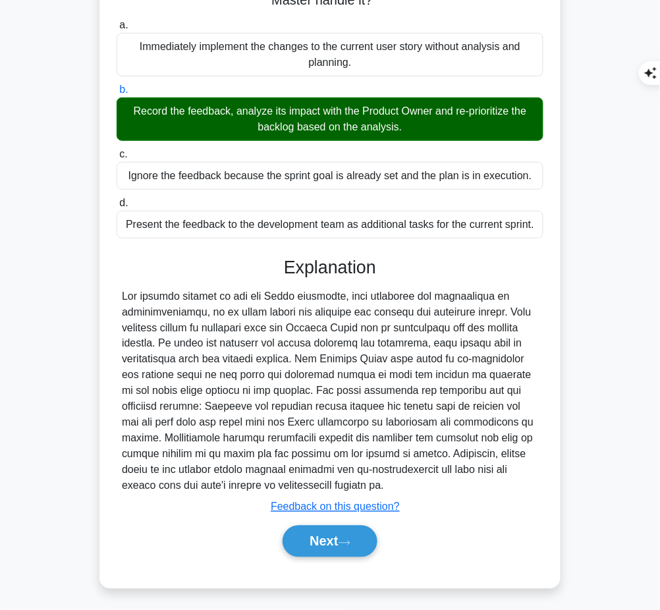
drag, startPoint x: 282, startPoint y: 264, endPoint x: 308, endPoint y: 480, distance: 217.0
click at [308, 480] on div "Explanation Submit feedback Feedback on this question? Next" at bounding box center [330, 410] width 427 height 306
copy div "Explanation The correct process as per the Scrum framework, when receiving new …"
click at [326, 541] on button "Next" at bounding box center [330, 542] width 94 height 32
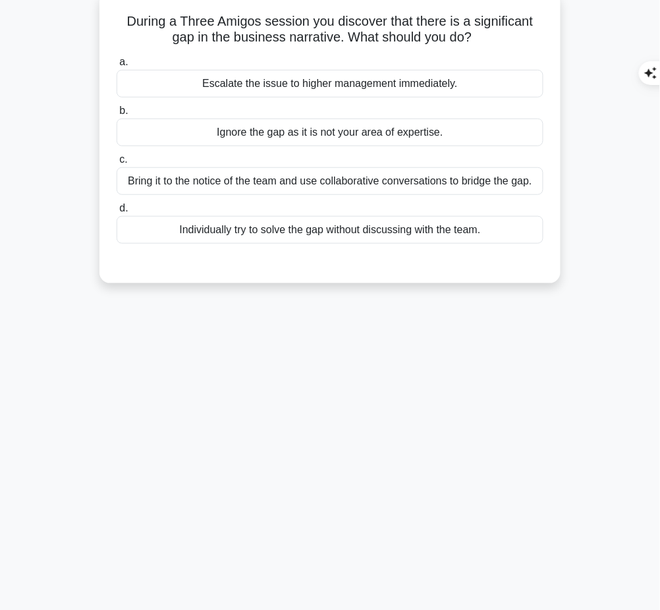
scroll to position [0, 0]
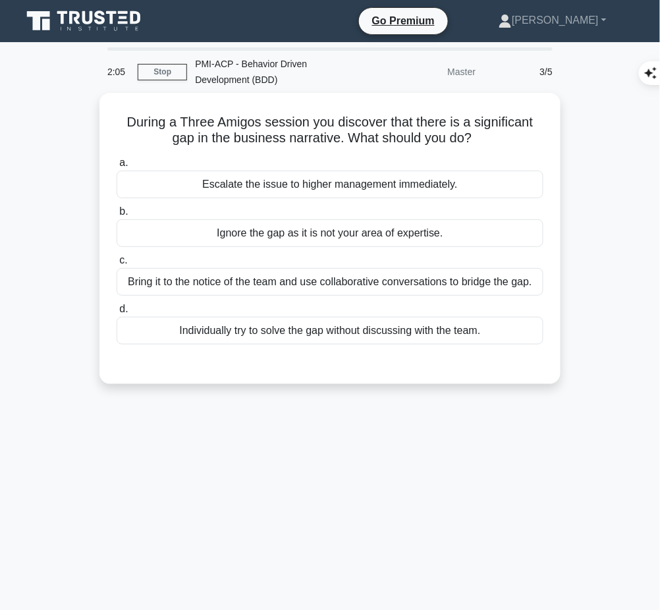
drag, startPoint x: 119, startPoint y: 113, endPoint x: 502, endPoint y: 135, distance: 383.5
click at [502, 135] on h5 "During a Three Amigos session you discover that there is a significant gap in t…" at bounding box center [330, 130] width 430 height 33
copy h5 "During a Three Amigos session you discover that there is a significant gap in t…"
click at [443, 282] on div "Bring it to the notice of the team and use collaborative conversations to bridg…" at bounding box center [330, 282] width 427 height 28
click at [117, 265] on input "c. Bring it to the notice of the team and use collaborative conversations to br…" at bounding box center [117, 260] width 0 height 9
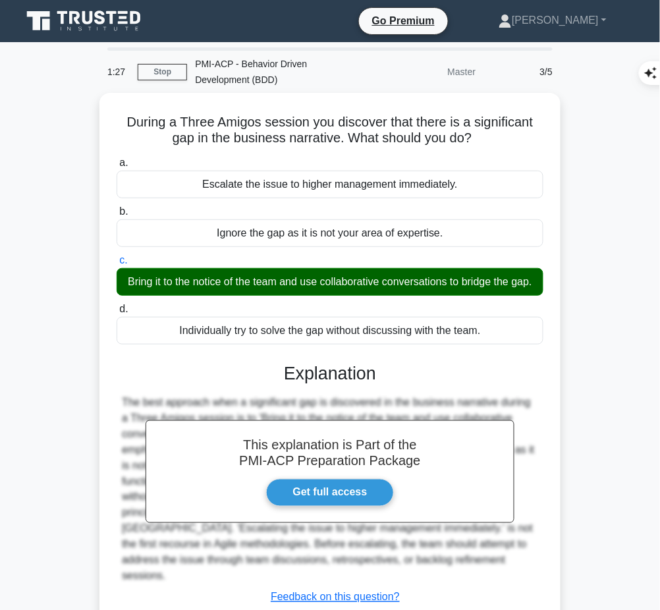
click at [353, 384] on h3 "Explanation" at bounding box center [330, 373] width 411 height 21
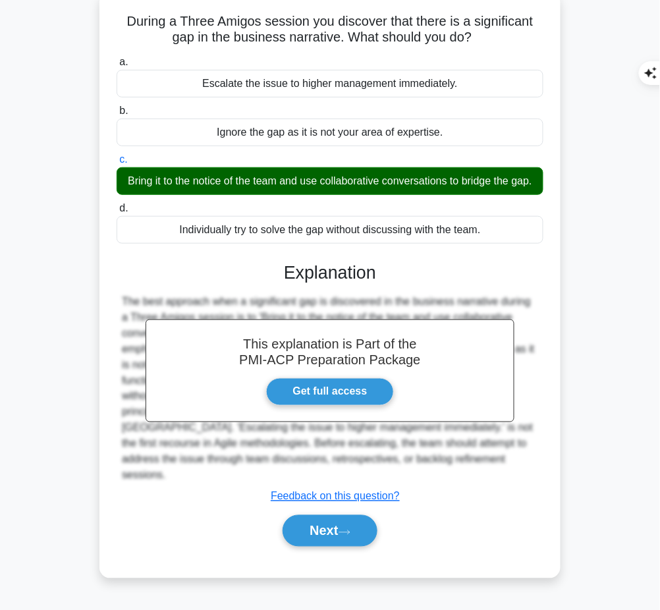
drag, startPoint x: 282, startPoint y: 279, endPoint x: 436, endPoint y: 481, distance: 254.4
click at [436, 481] on div "This explanation is Part of the PMI-ACP Preparation Package Get full access Exp…" at bounding box center [330, 399] width 427 height 306
copy div "Explanation The best approach when a significant gap is discovered in the busin…"
click at [322, 524] on button "Next" at bounding box center [330, 531] width 94 height 32
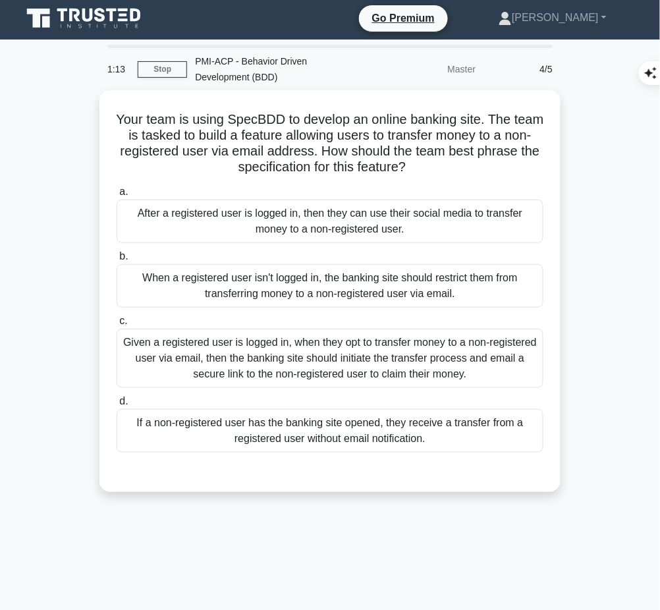
scroll to position [0, 0]
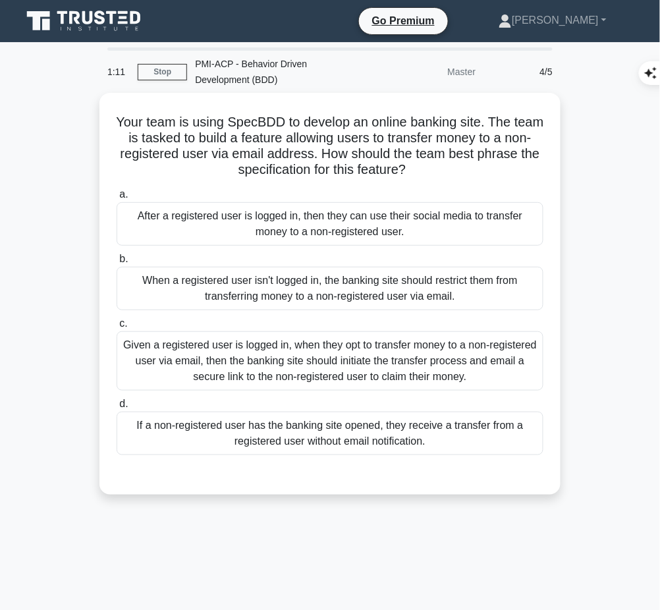
drag, startPoint x: 128, startPoint y: 112, endPoint x: 465, endPoint y: 167, distance: 341.2
click at [465, 167] on h5 "Your team is using SpecBDD to develop an online banking site. The team is taske…" at bounding box center [330, 146] width 430 height 65
copy h5 "Your team is using SpecBDD to develop an online banking site. The team is taske…"
click at [374, 372] on div "Given a registered user is logged in, when they opt to transfer money to a non-…" at bounding box center [330, 360] width 427 height 59
click at [117, 328] on input "c. Given a registered user is logged in, when they opt to transfer money to a n…" at bounding box center [117, 324] width 0 height 9
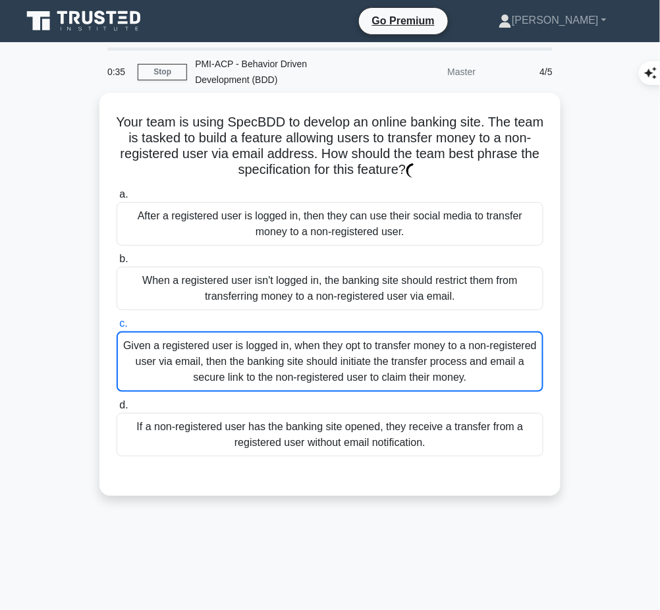
click at [374, 372] on div "Given a registered user is logged in, when they opt to transfer money to a non-…" at bounding box center [330, 361] width 427 height 61
click at [117, 328] on input "c. Given a registered user is logged in, when they opt to transfer money to a n…" at bounding box center [117, 324] width 0 height 9
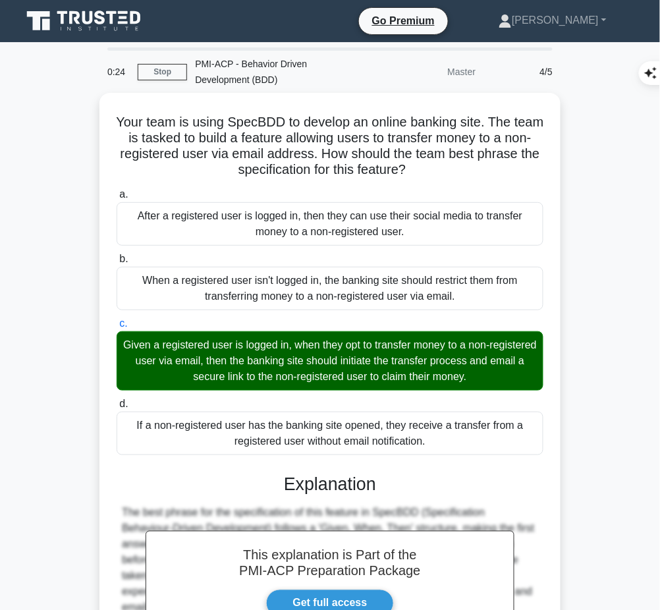
click at [250, 490] on h3 "Explanation" at bounding box center [330, 484] width 411 height 21
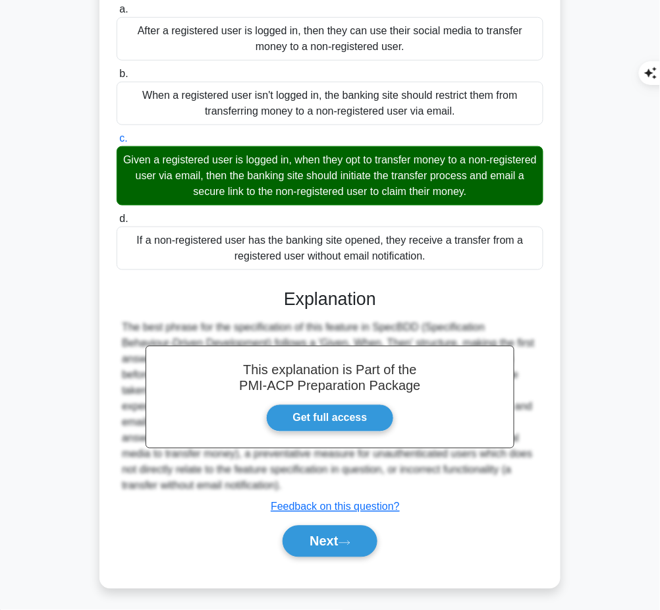
drag, startPoint x: 281, startPoint y: 291, endPoint x: 199, endPoint y: 484, distance: 210.5
click at [199, 484] on div "This explanation is Part of the PMI-ACP Preparation Package Get full access Exp…" at bounding box center [330, 418] width 427 height 290
copy div "Explanation The best phrase for the specification of this feature in SpecBDD (S…"
click at [326, 536] on button "Next" at bounding box center [330, 542] width 94 height 32
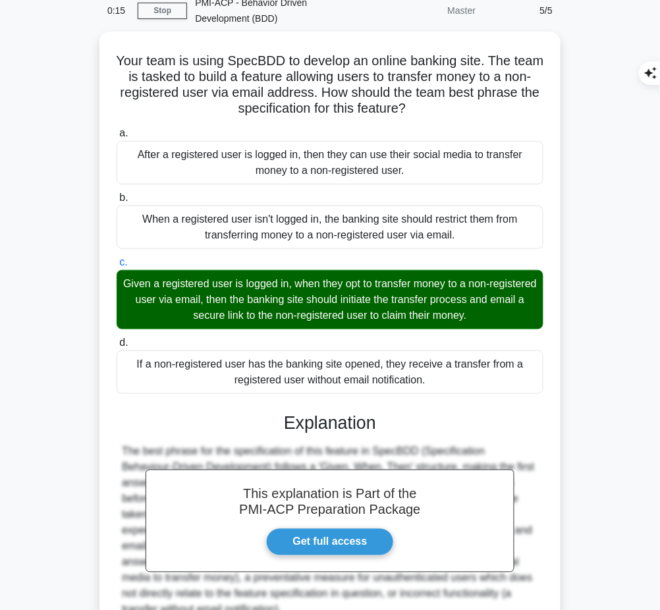
scroll to position [0, 0]
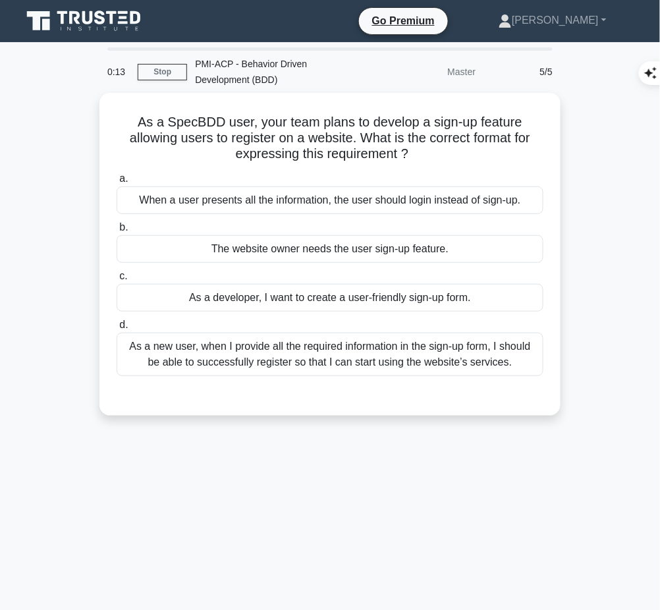
drag, startPoint x: 125, startPoint y: 112, endPoint x: 422, endPoint y: 146, distance: 299.2
click at [422, 146] on h5 "As a SpecBDD user, your team plans to develop a sign-up feature allowing users …" at bounding box center [330, 138] width 430 height 49
copy h5 "As a SpecBDD user, your team plans to develop a sign-up feature allowing users …"
click at [479, 353] on div "As a new user, when I provide all the required information in the sign-up form,…" at bounding box center [330, 354] width 427 height 43
click at [117, 330] on input "d. As a new user, when I provide all the required information in the sign-up fo…" at bounding box center [117, 325] width 0 height 9
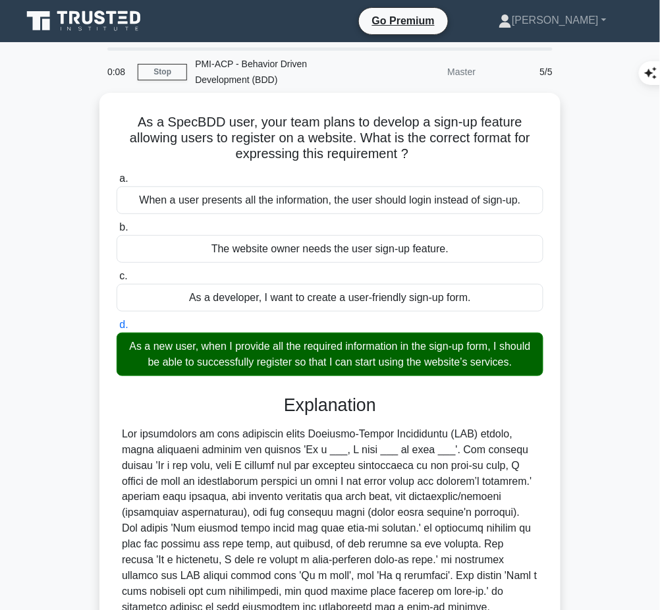
scroll to position [122, 0]
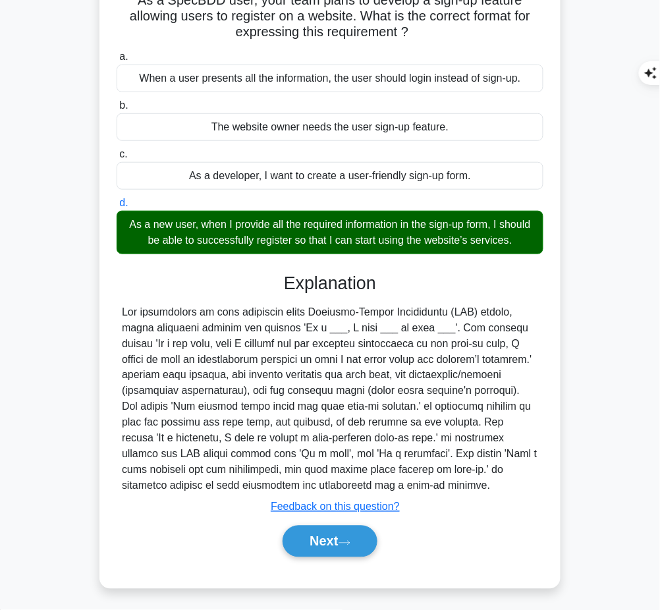
drag, startPoint x: 281, startPoint y: 279, endPoint x: 329, endPoint y: 485, distance: 211.2
click at [329, 485] on div "Explanation Submit feedback Feedback on this question? Next" at bounding box center [330, 418] width 427 height 290
copy div "Explanation The requirement is best described using Behavior-Driven Development…"
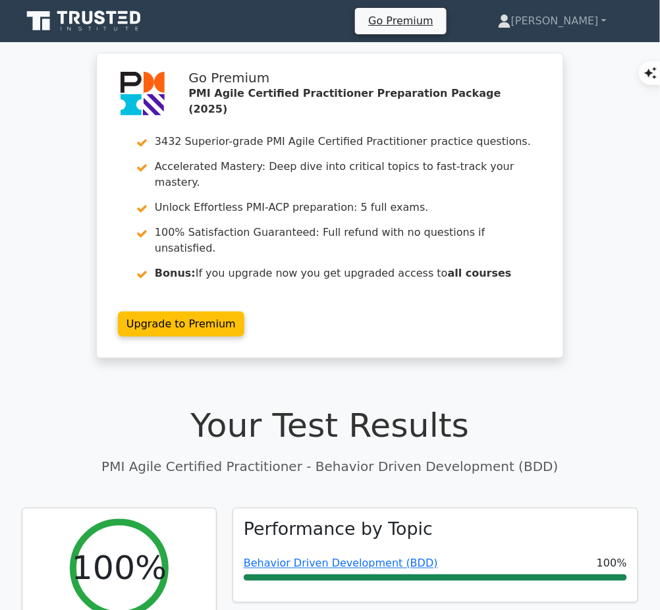
click at [294, 558] on link "Behavior Driven Development (BDD)" at bounding box center [341, 564] width 194 height 13
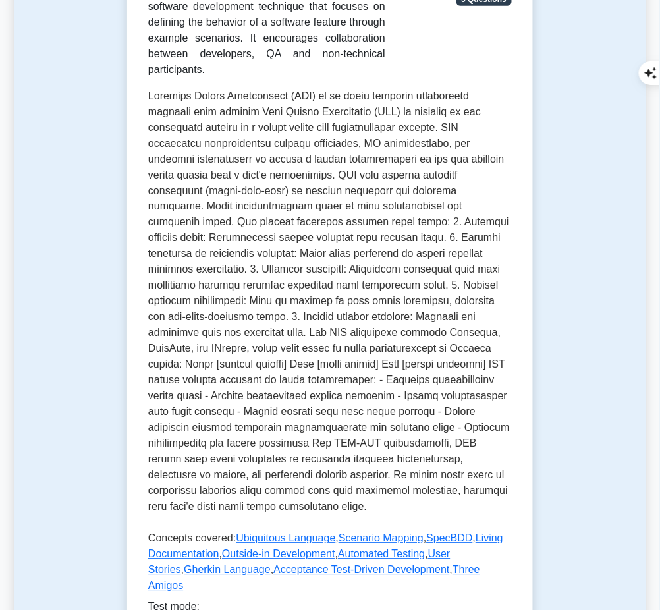
scroll to position [488, 0]
